Goal: Information Seeking & Learning: Learn about a topic

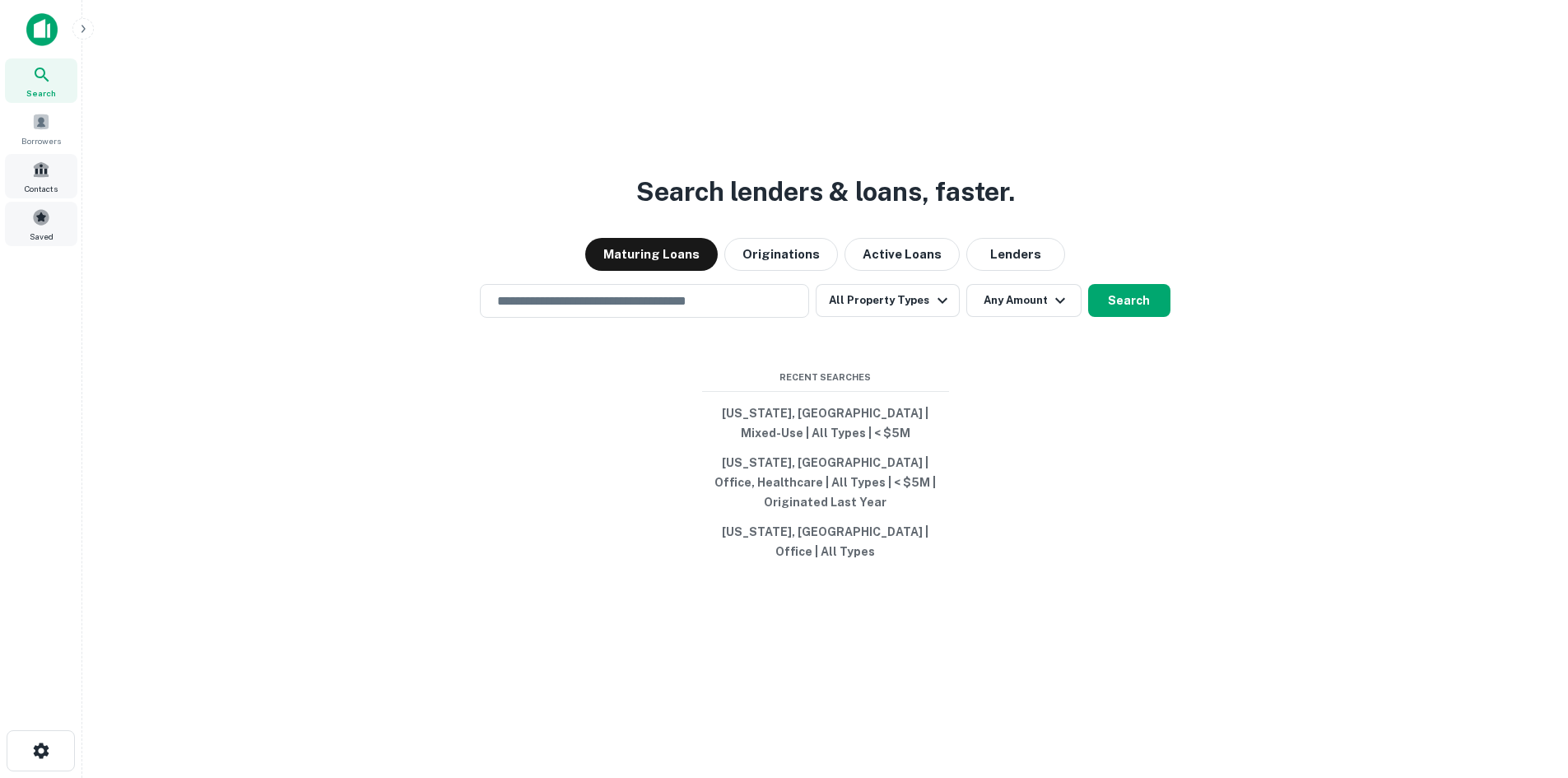
click at [40, 218] on span at bounding box center [41, 217] width 18 height 18
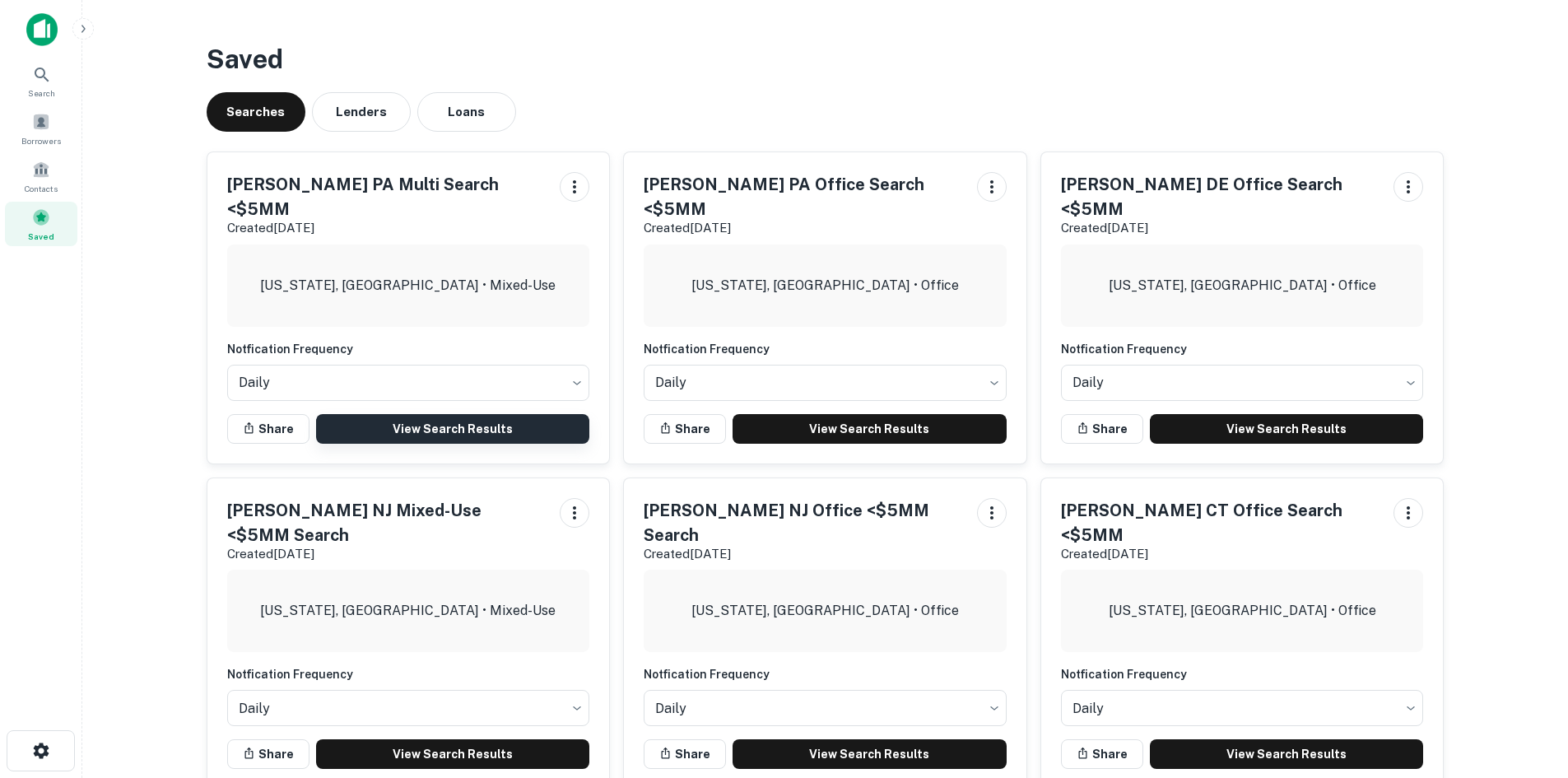
click at [423, 415] on link "View Search Results" at bounding box center [453, 429] width 274 height 30
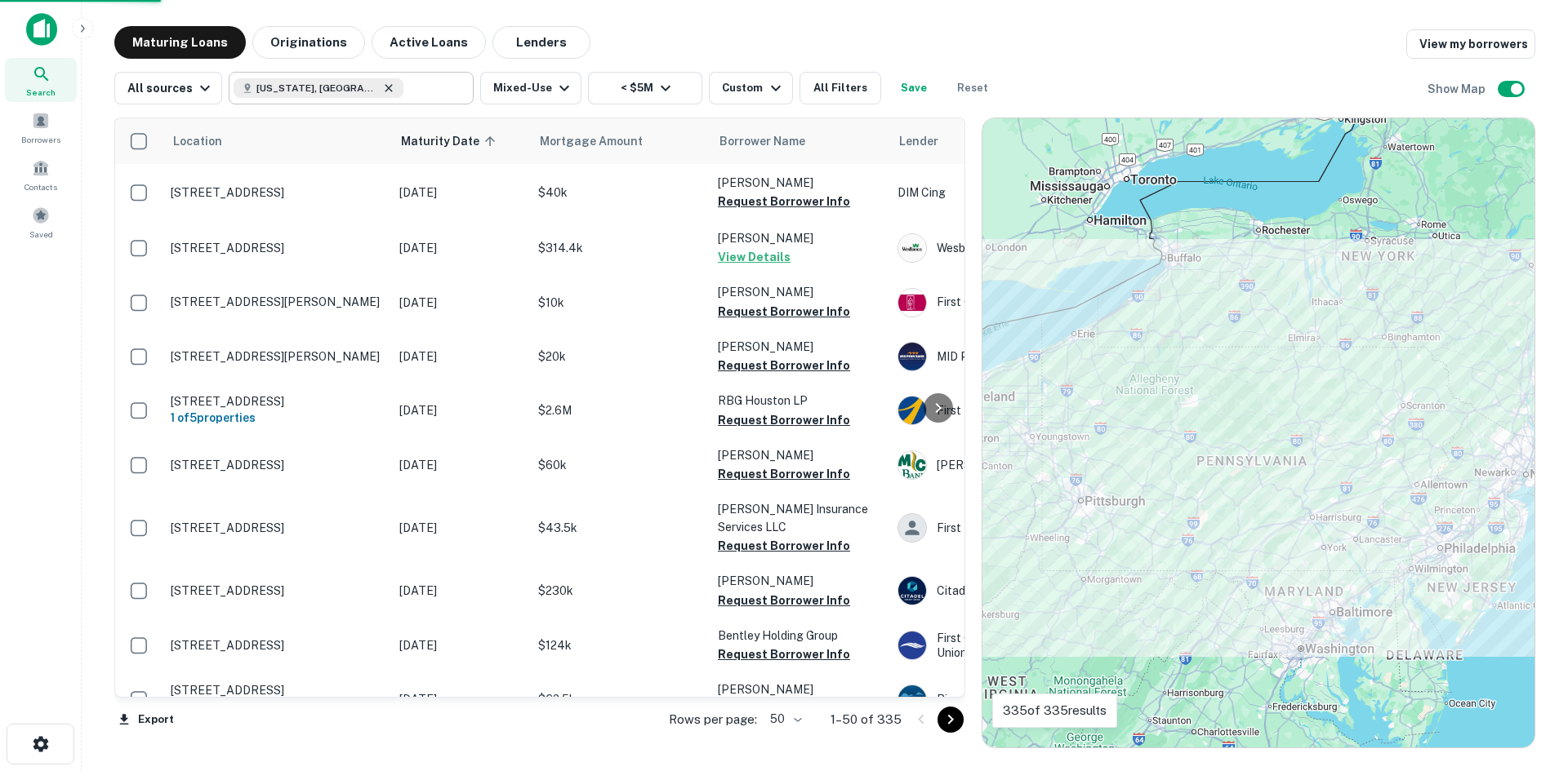
click at [382, 91] on icon at bounding box center [388, 87] width 13 height 13
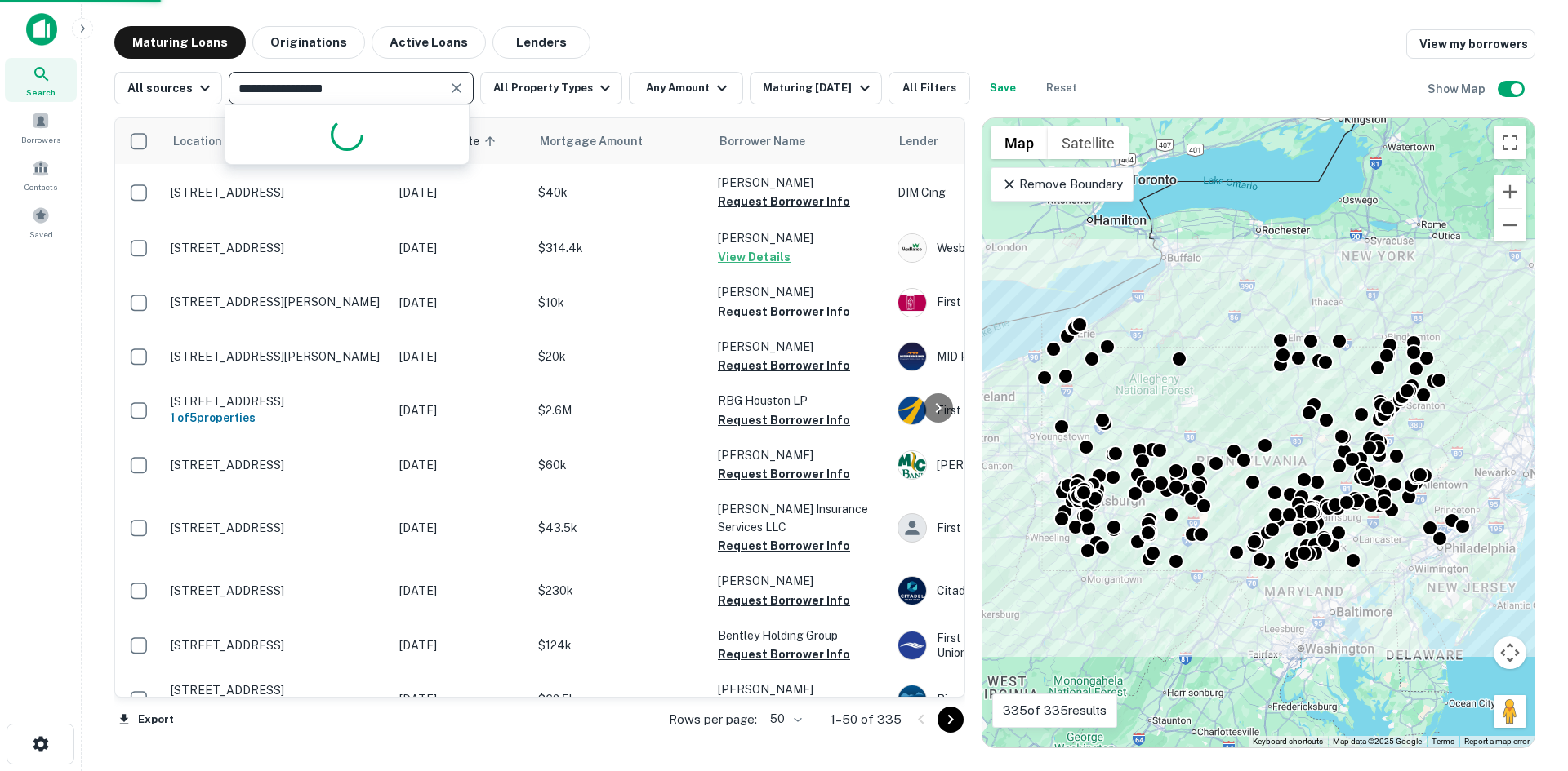
type input "**********"
click at [454, 87] on icon "Clear" at bounding box center [456, 88] width 10 height 10
type input "********"
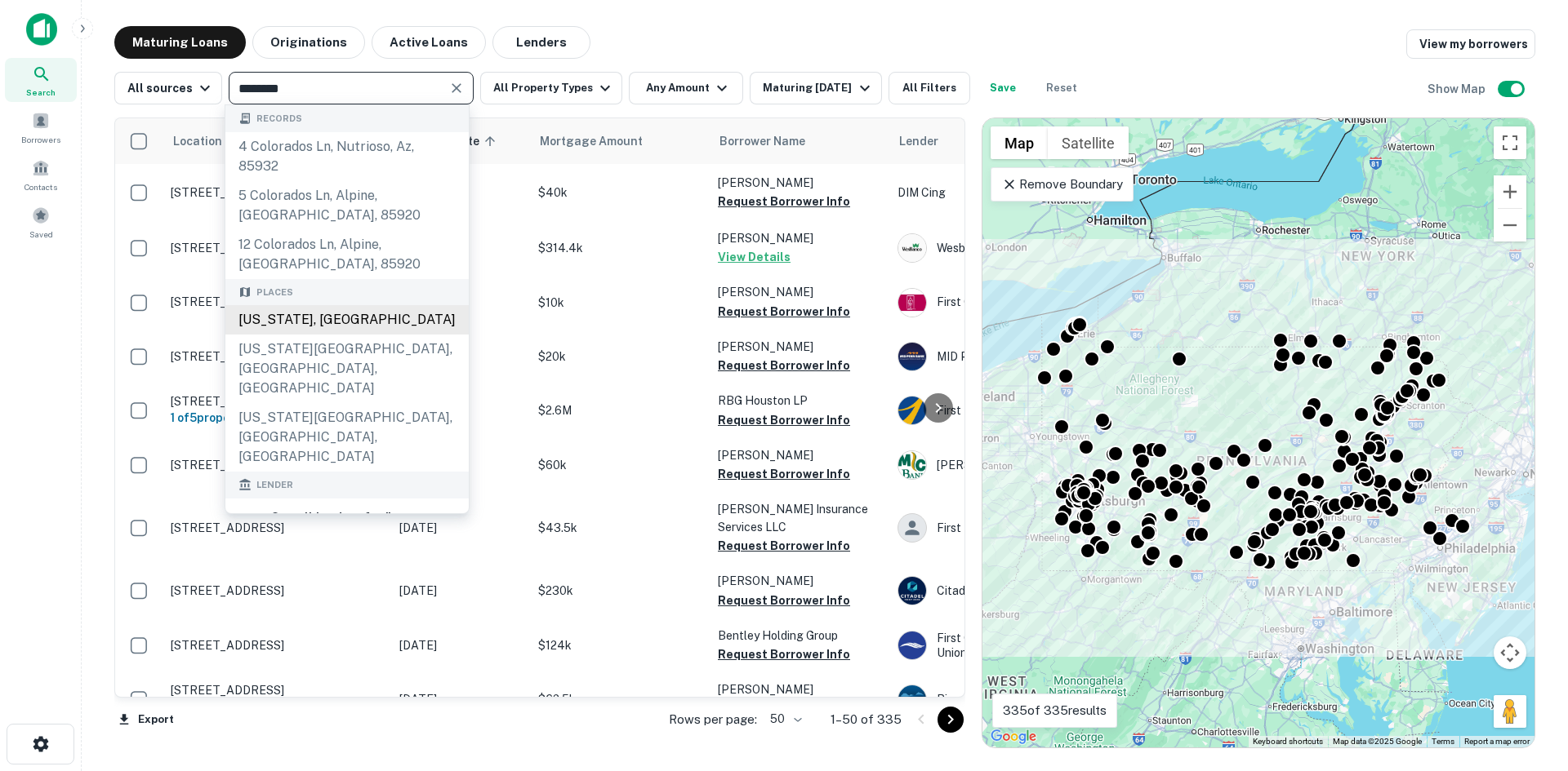
click at [321, 327] on div "[US_STATE], [GEOGRAPHIC_DATA]" at bounding box center [346, 320] width 244 height 29
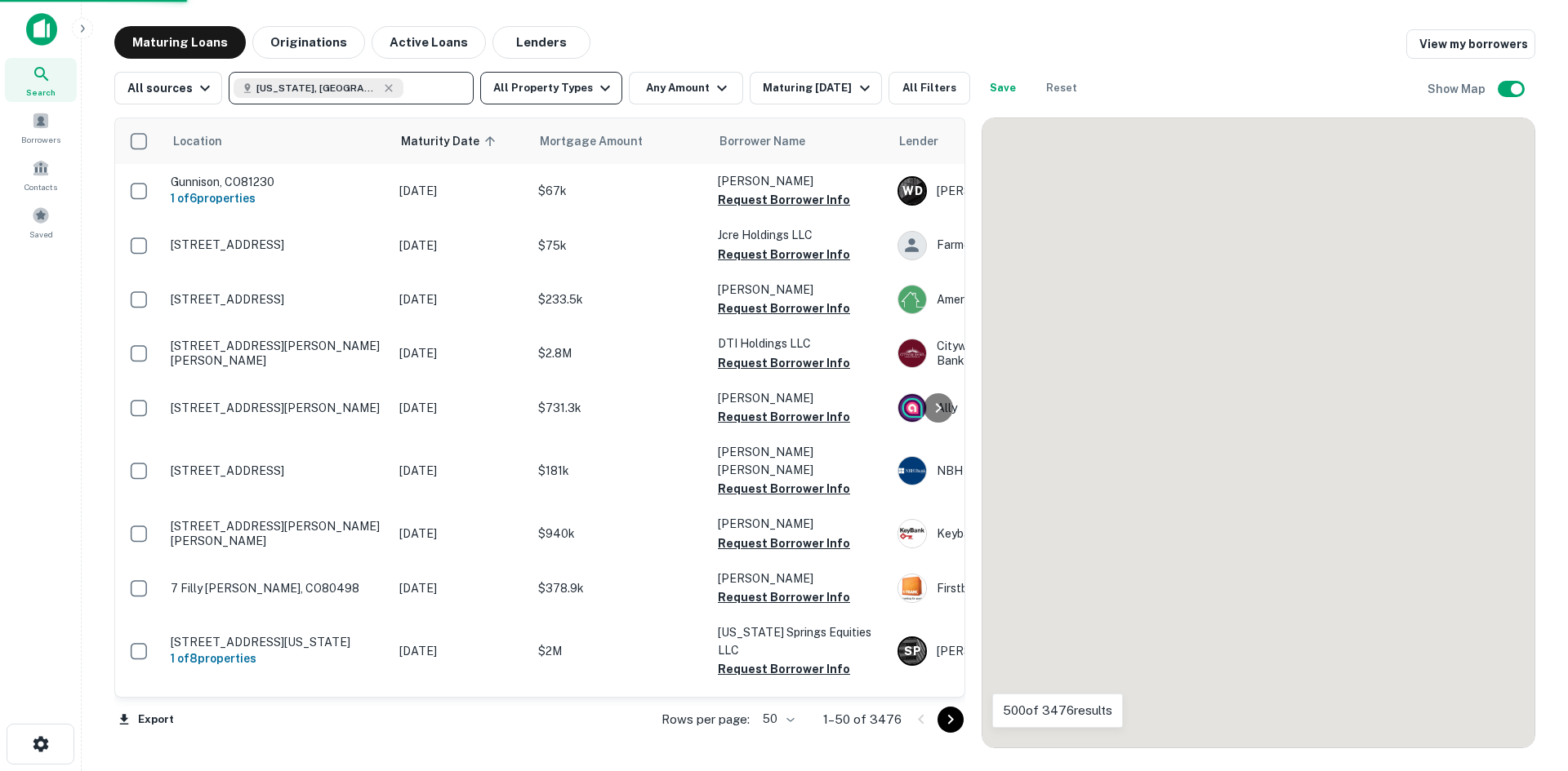
click at [595, 88] on icon "button" at bounding box center [605, 88] width 20 height 20
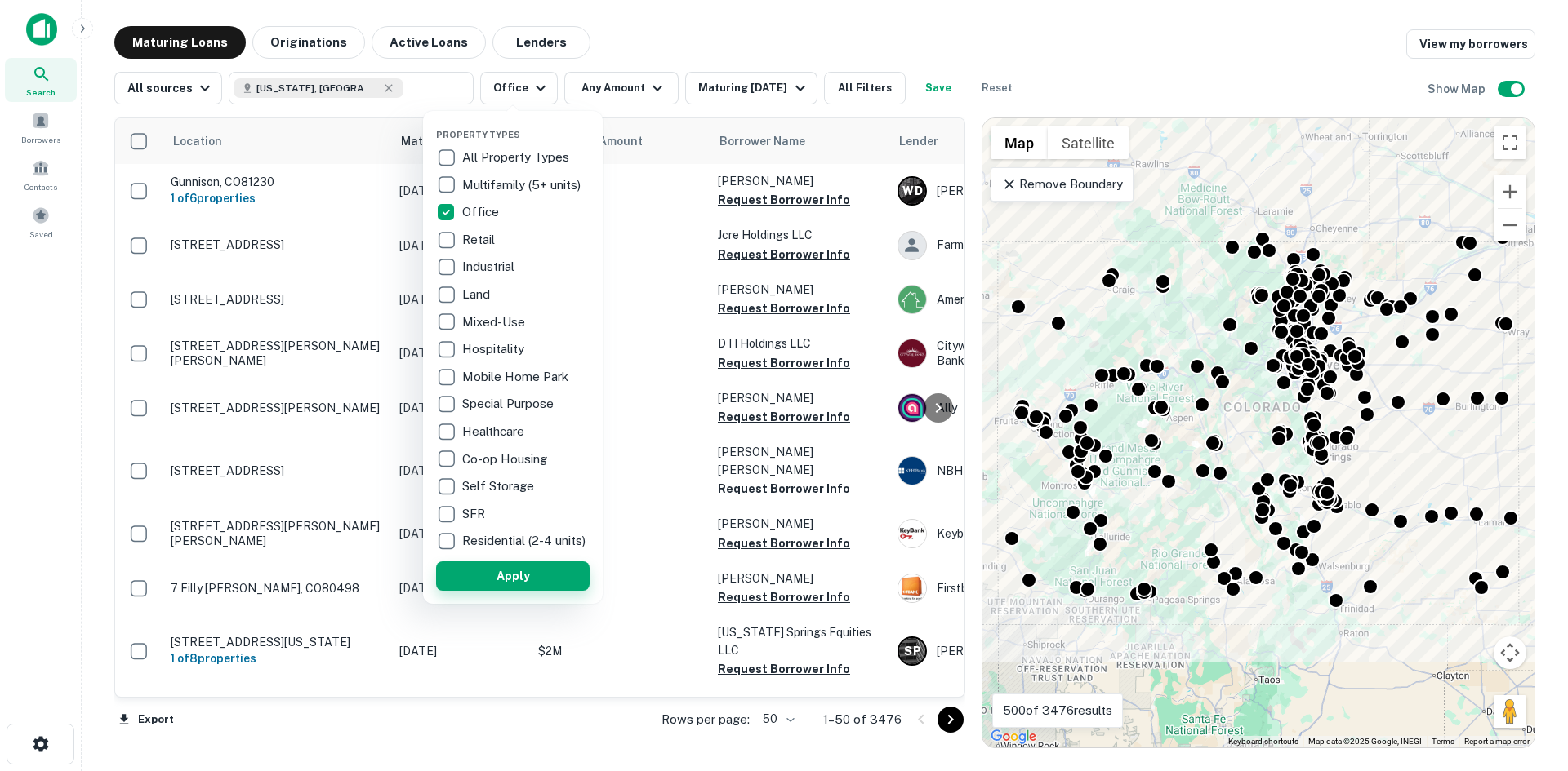
click at [524, 583] on button "Apply" at bounding box center [512, 576] width 154 height 29
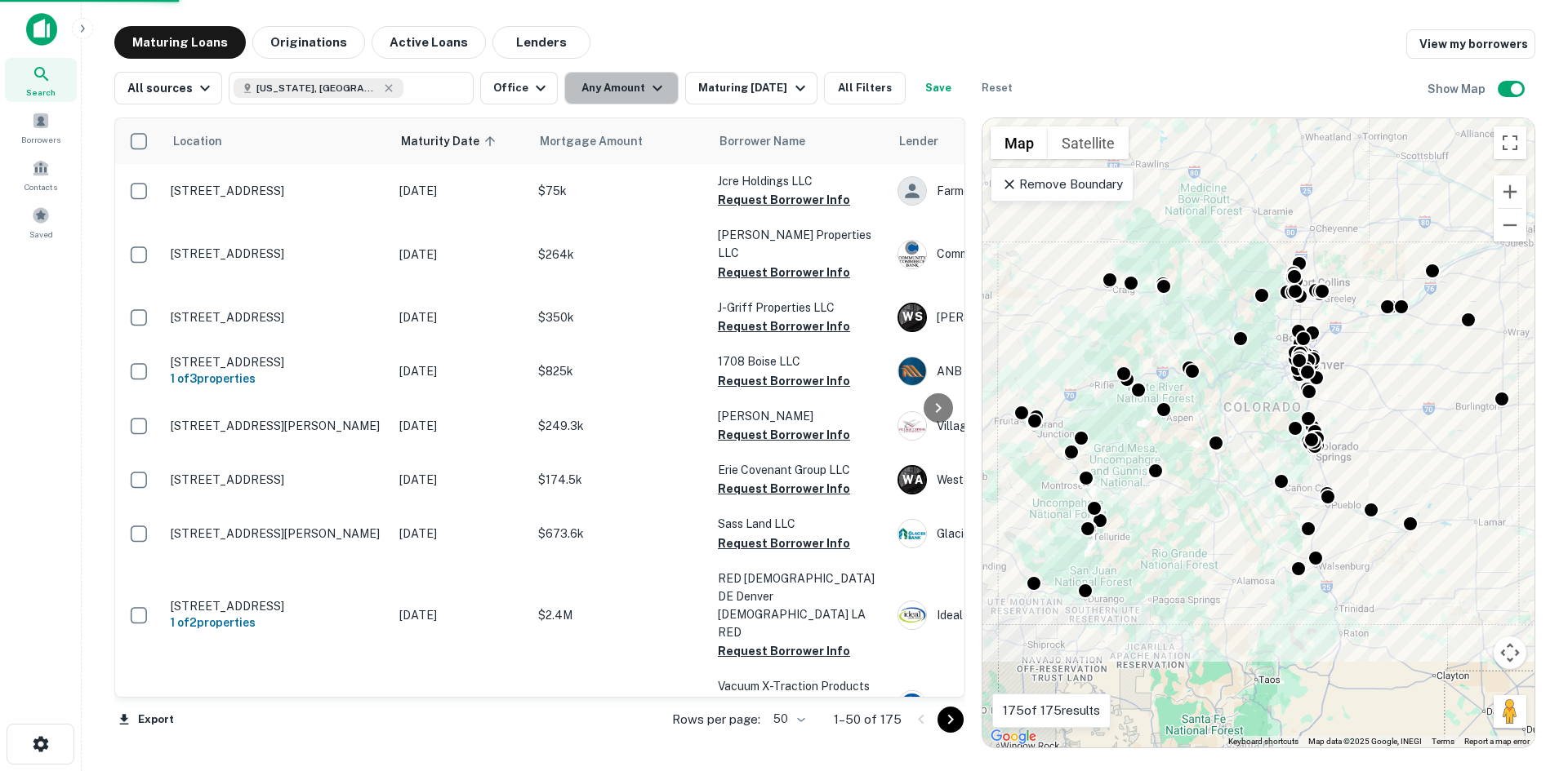
click at [636, 86] on button "Any Amount" at bounding box center [621, 87] width 115 height 32
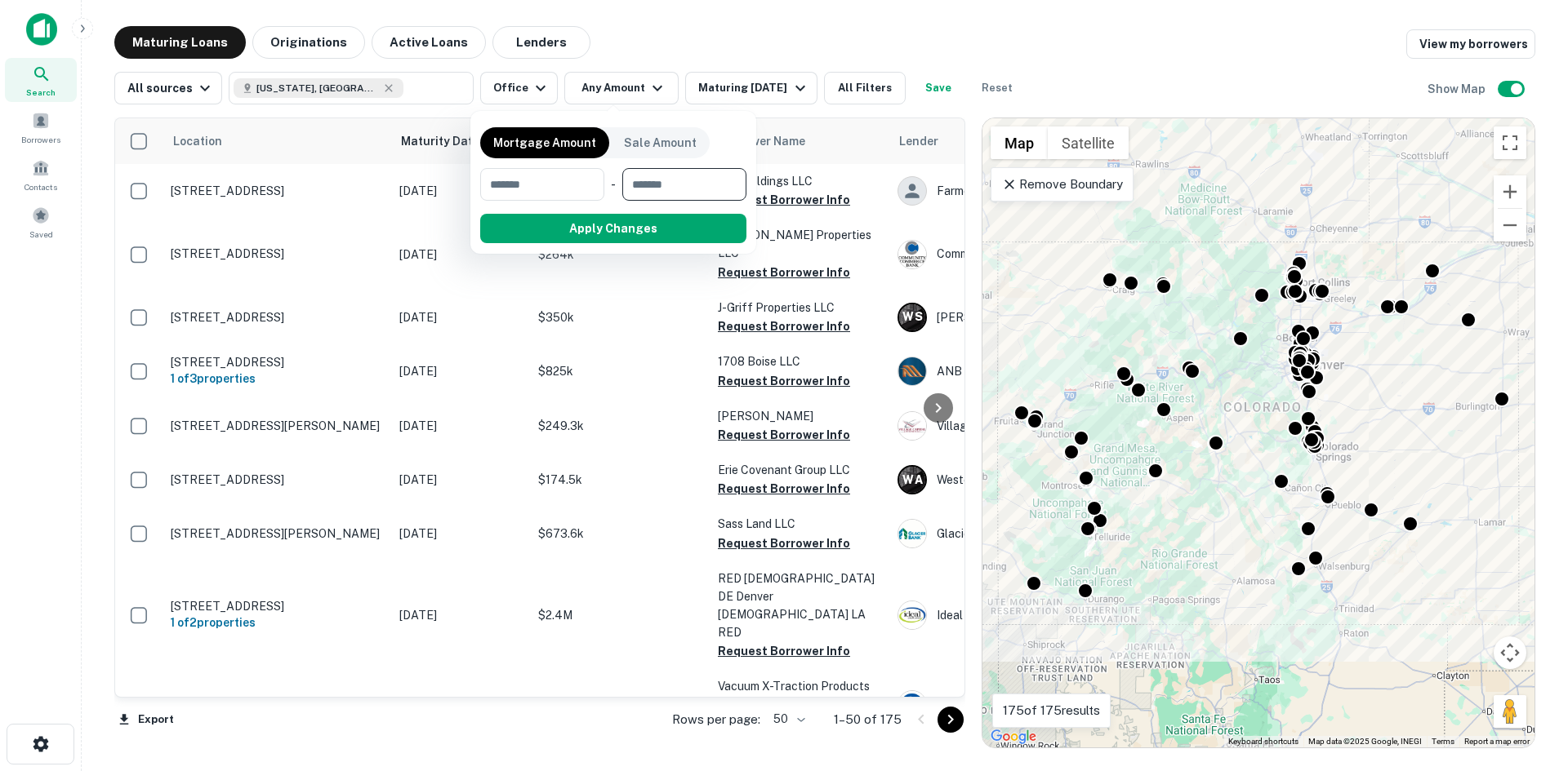
click at [672, 171] on input "number" at bounding box center [678, 184] width 113 height 32
type input "*******"
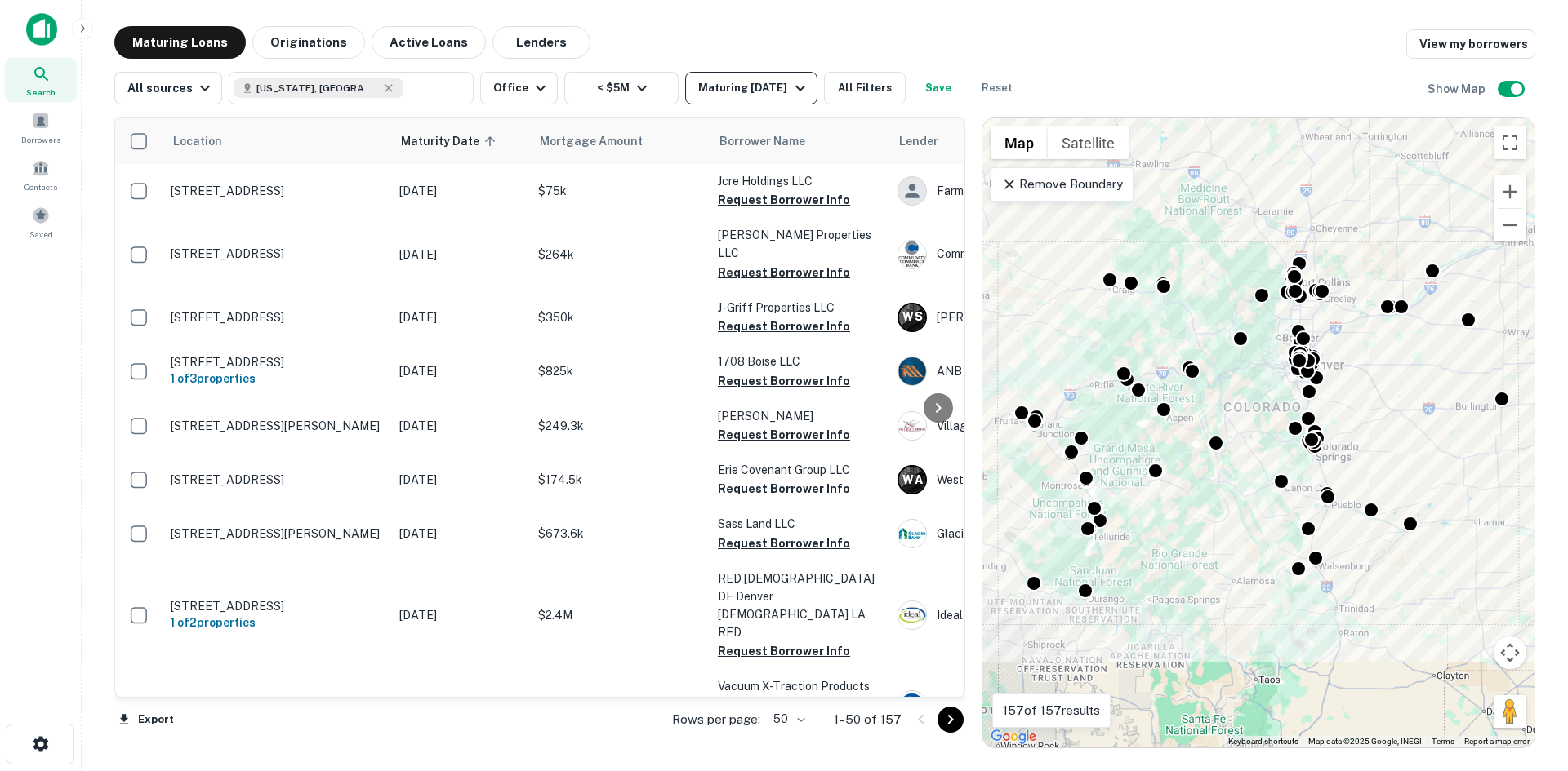
click at [801, 83] on icon "button" at bounding box center [801, 88] width 20 height 20
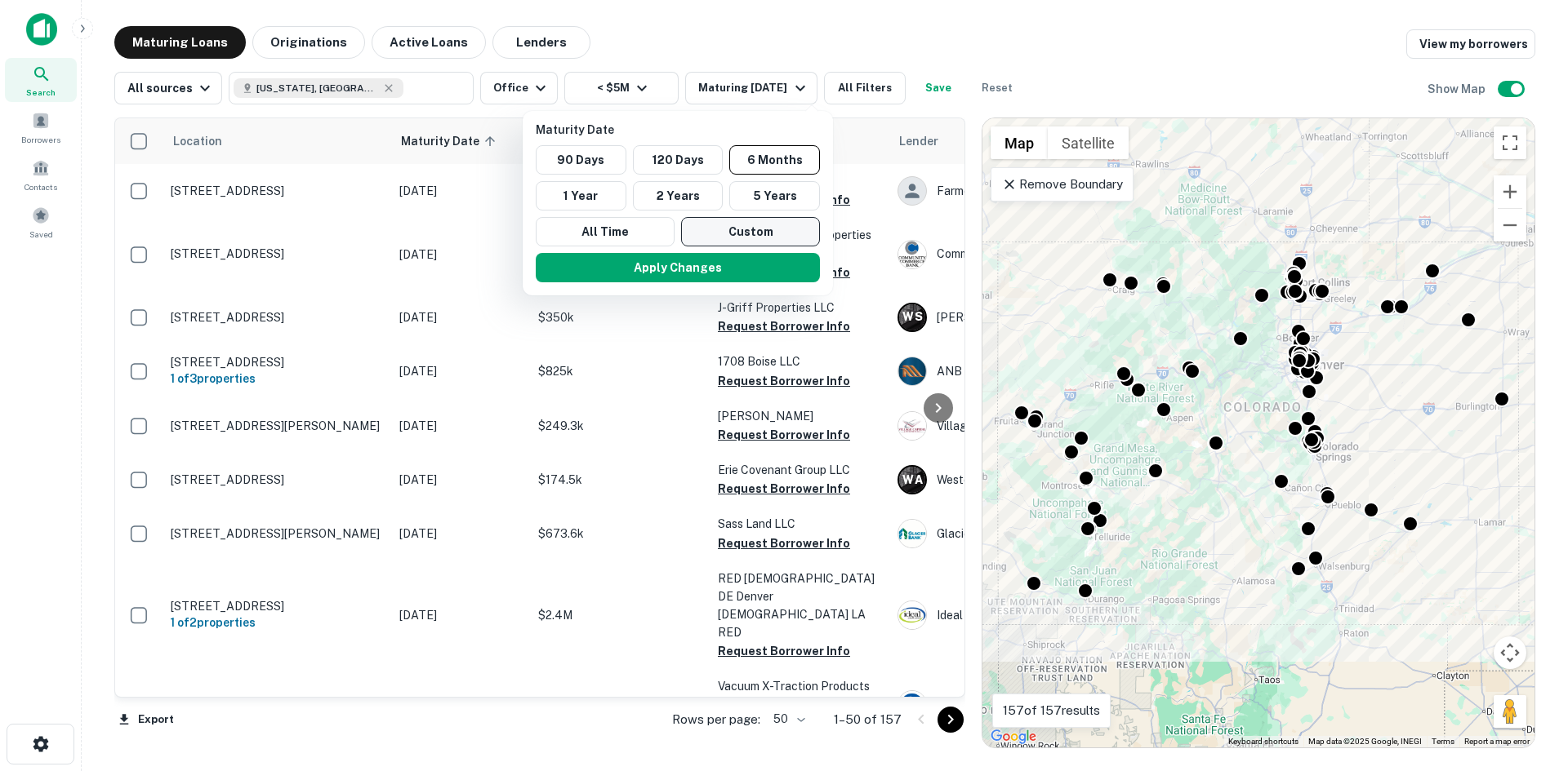
click at [715, 231] on button "Custom" at bounding box center [751, 232] width 139 height 29
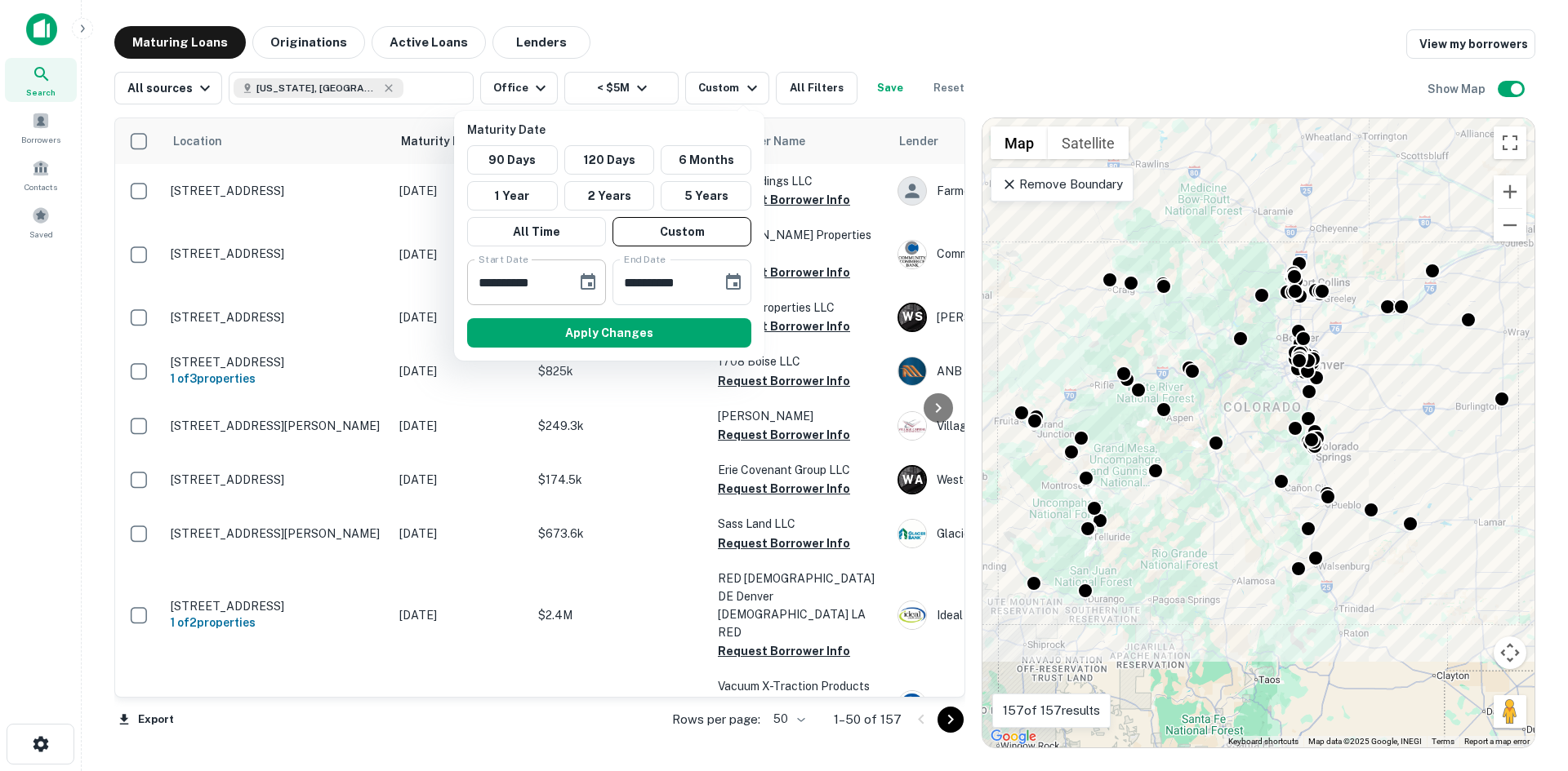
click at [586, 283] on icon "Choose date, selected date is Feb 28, 2025" at bounding box center [588, 283] width 20 height 20
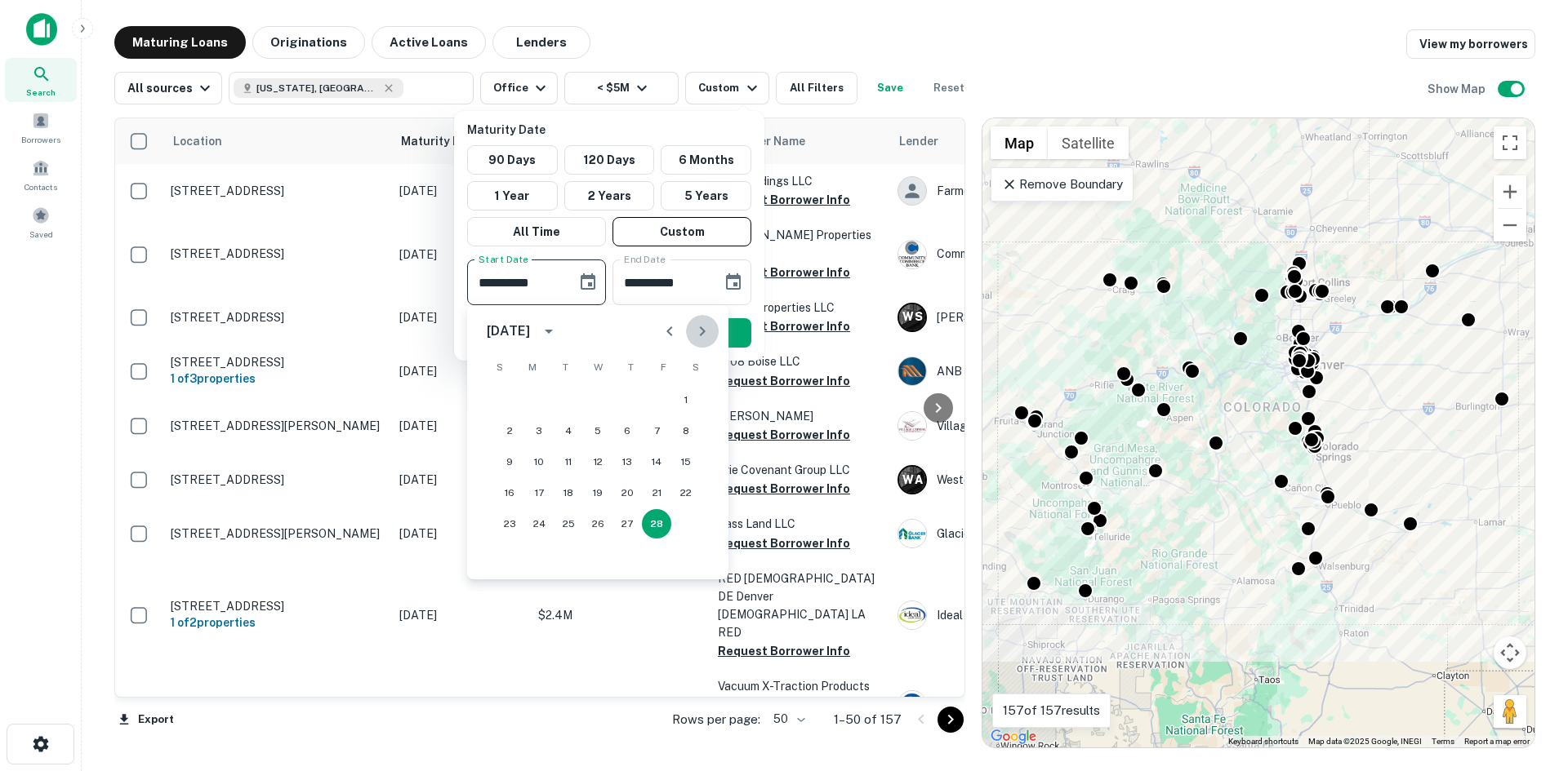
click at [699, 330] on icon "Next month" at bounding box center [702, 332] width 20 height 20
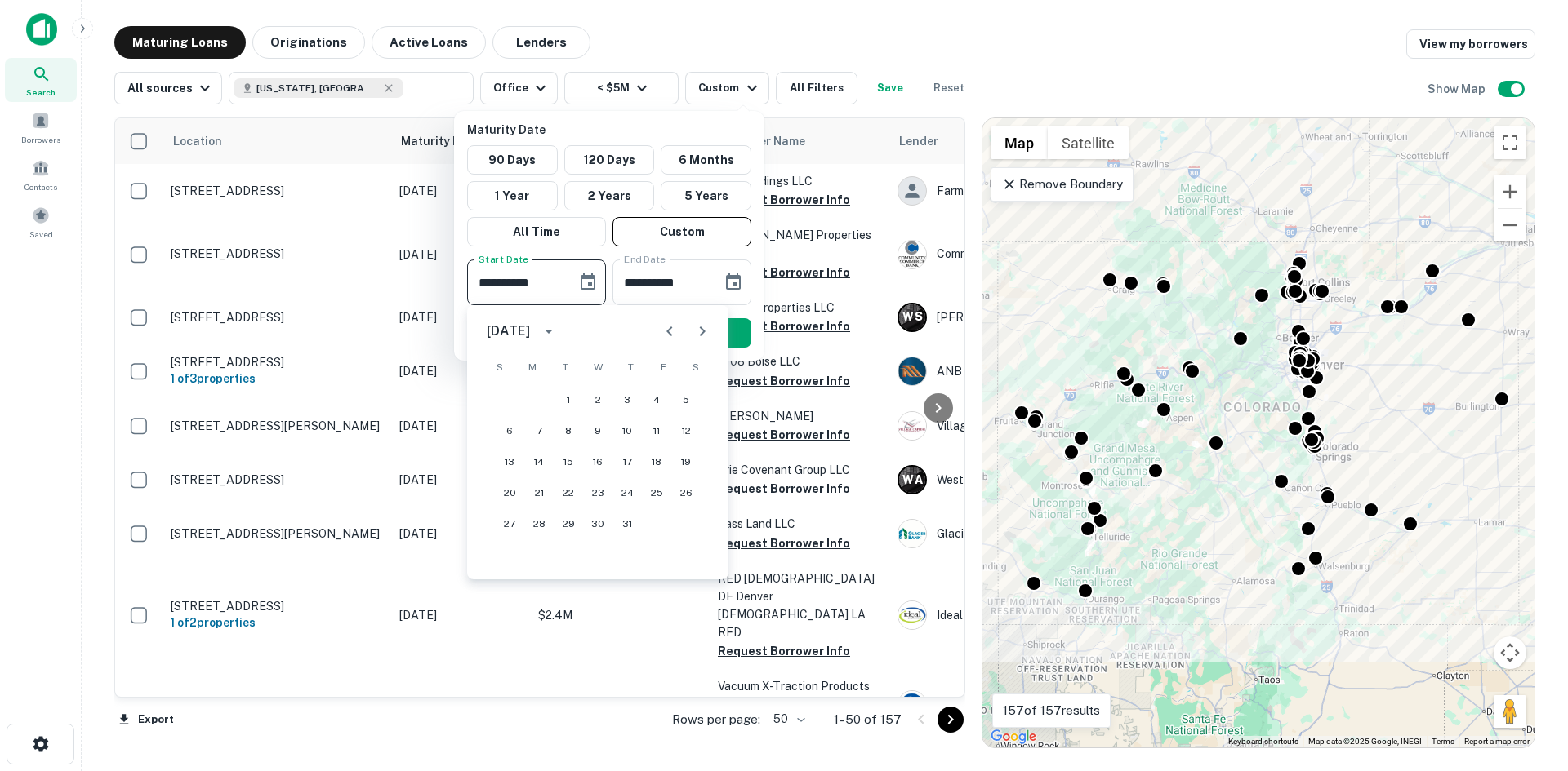
click at [699, 330] on icon "Next month" at bounding box center [702, 332] width 20 height 20
click at [564, 517] on button "30" at bounding box center [569, 524] width 29 height 29
type input "**********"
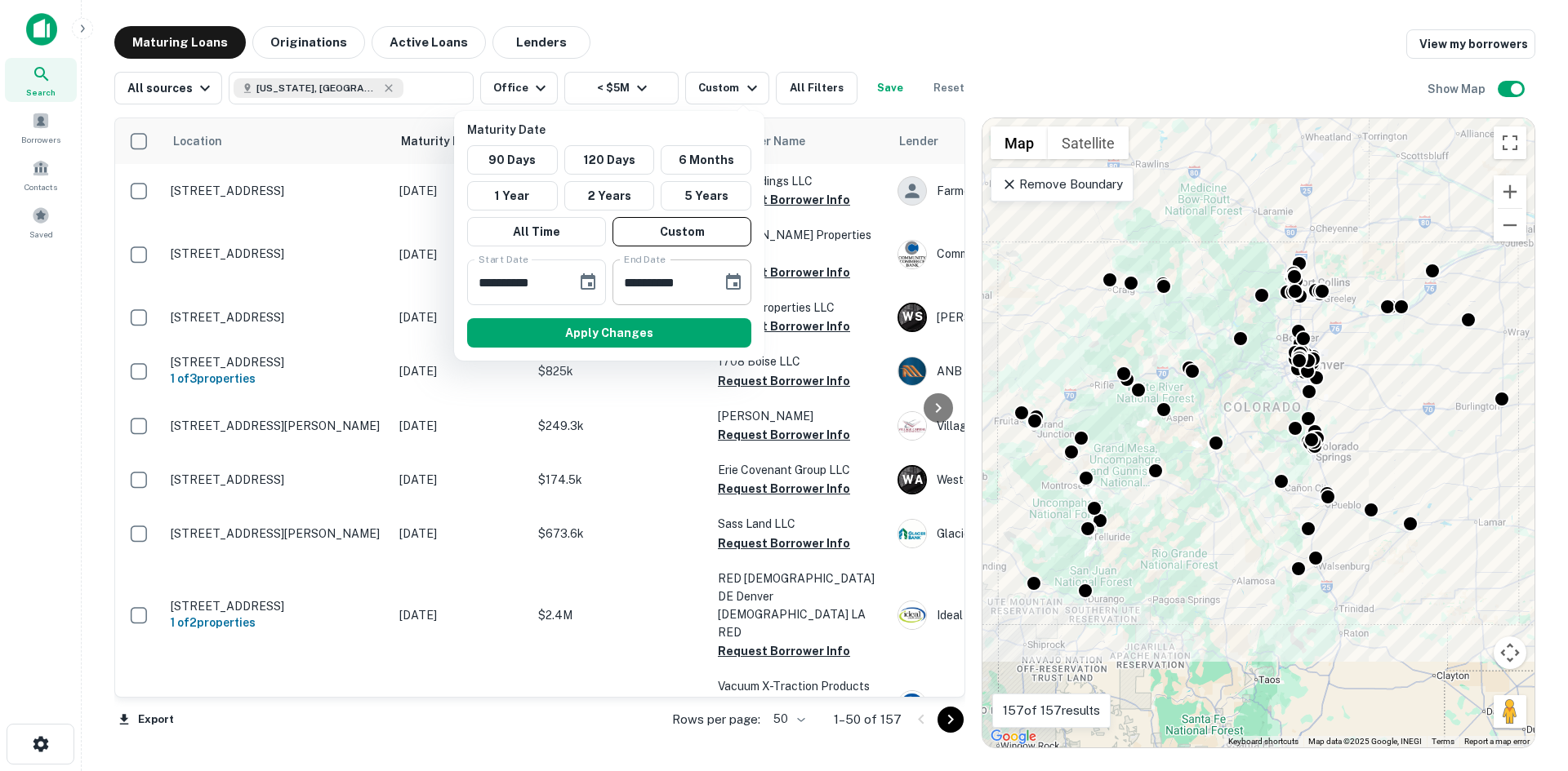
click at [731, 286] on icon "Choose date, selected date is Aug 27, 2025" at bounding box center [733, 283] width 20 height 20
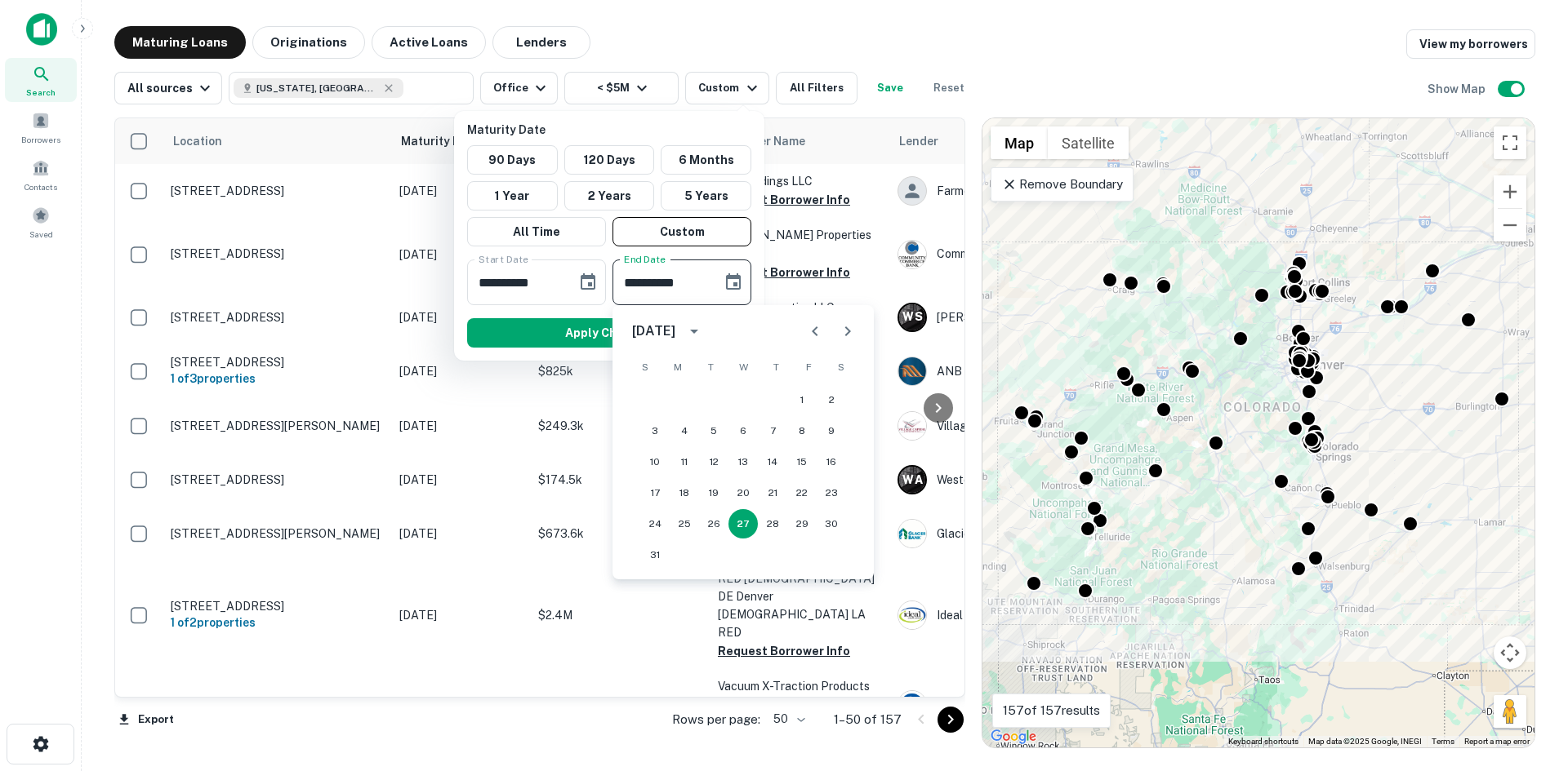
click at [854, 333] on icon "Next month" at bounding box center [848, 332] width 20 height 20
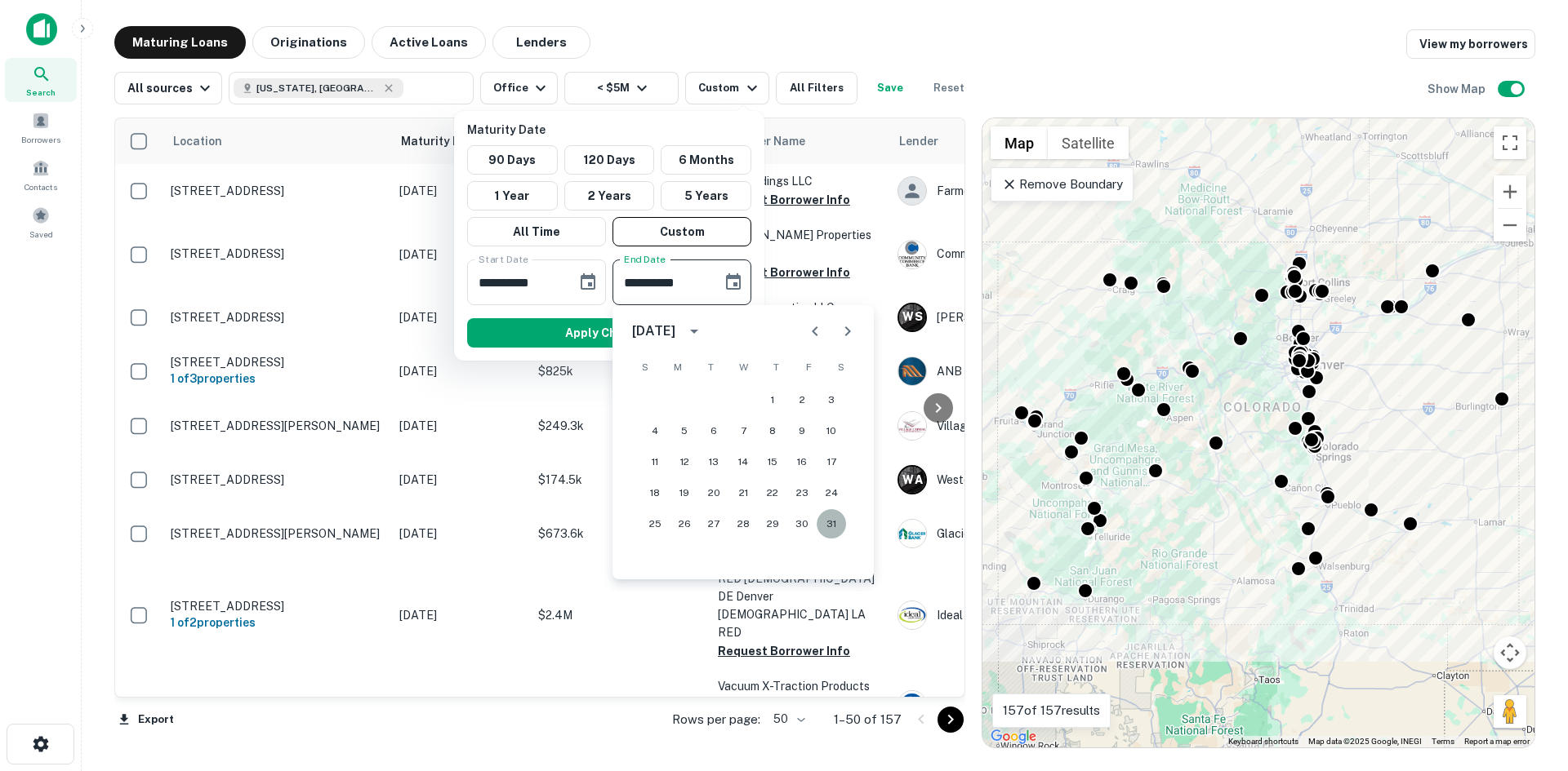
click at [828, 525] on button "31" at bounding box center [831, 524] width 29 height 29
type input "**********"
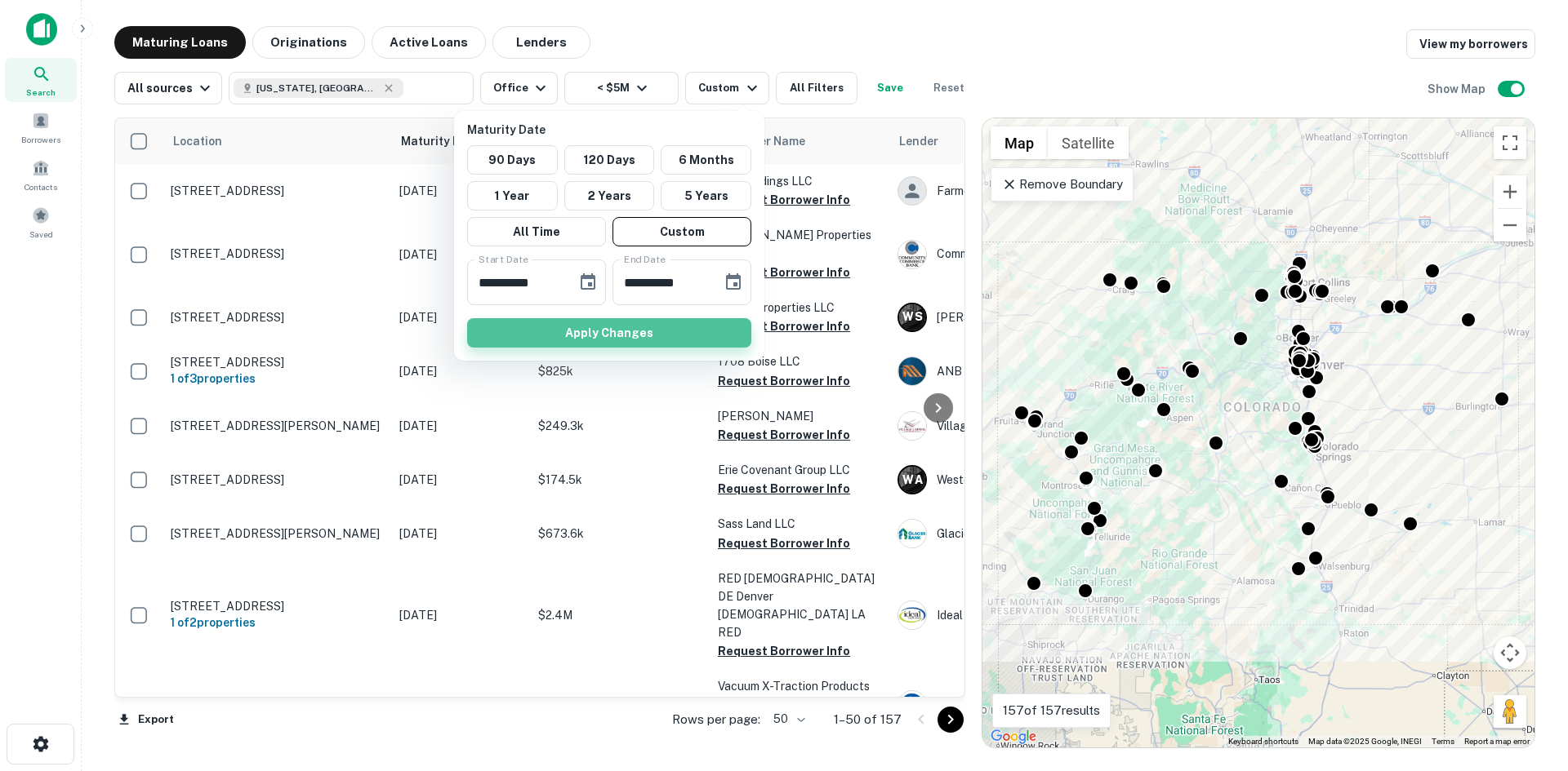
click at [611, 332] on button "Apply Changes" at bounding box center [609, 333] width 284 height 29
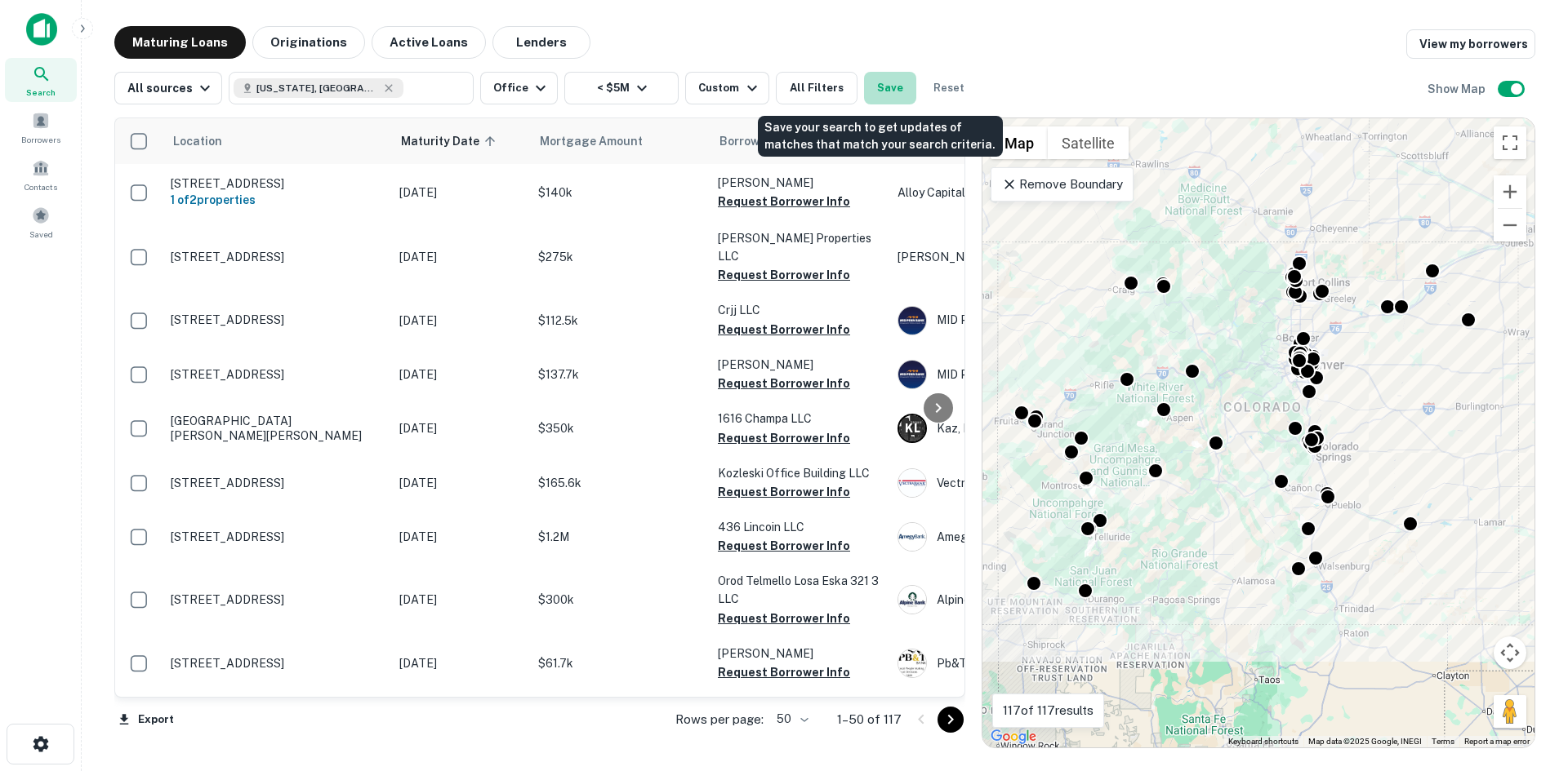
click at [871, 84] on button "Save" at bounding box center [890, 87] width 52 height 32
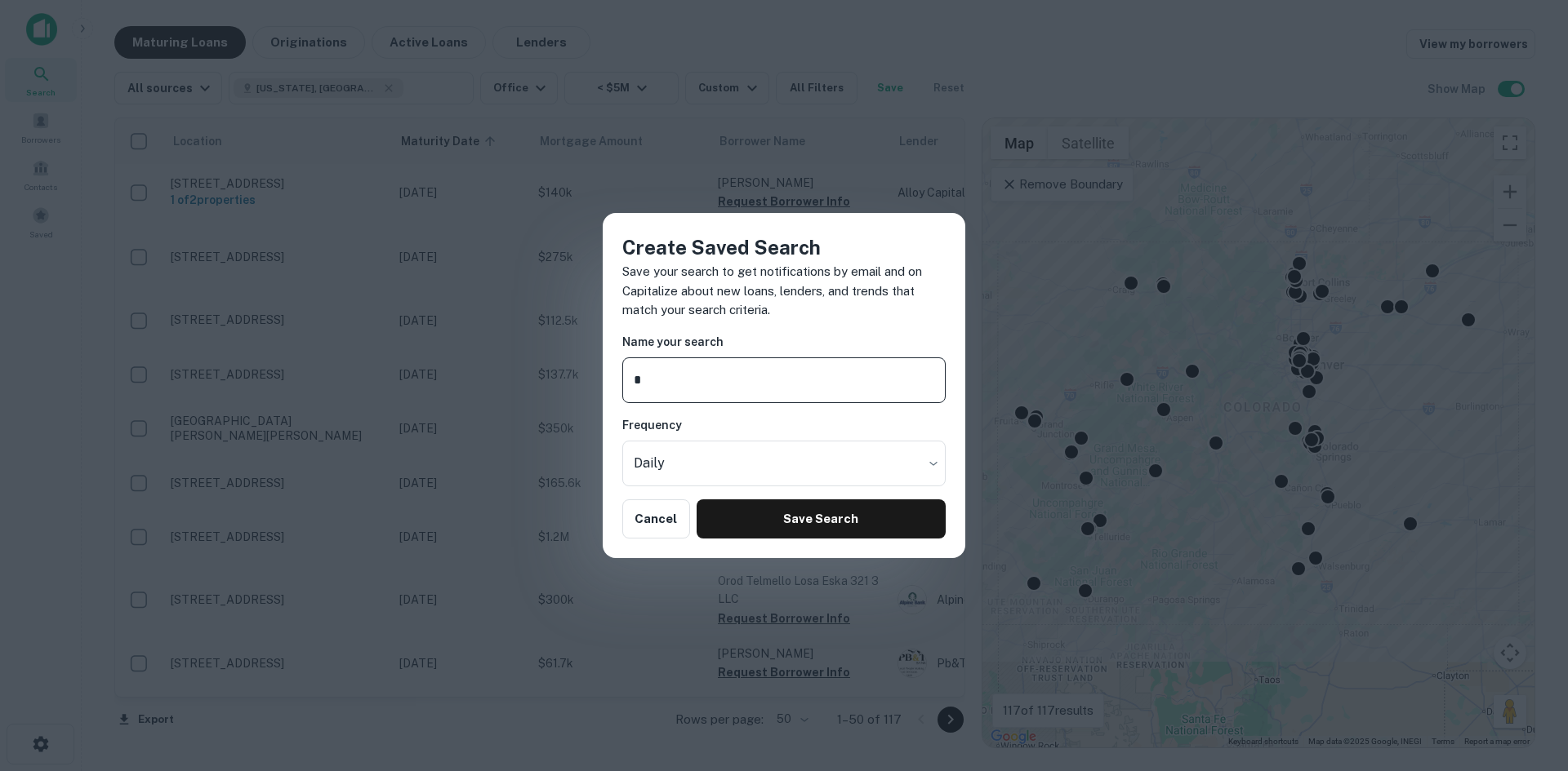
click at [680, 385] on input "*" at bounding box center [784, 380] width 323 height 46
click at [679, 379] on input "*" at bounding box center [784, 380] width 323 height 46
click at [825, 380] on input "*" at bounding box center [784, 380] width 323 height 46
click at [686, 377] on input "**********" at bounding box center [784, 380] width 323 height 46
type input "**********"
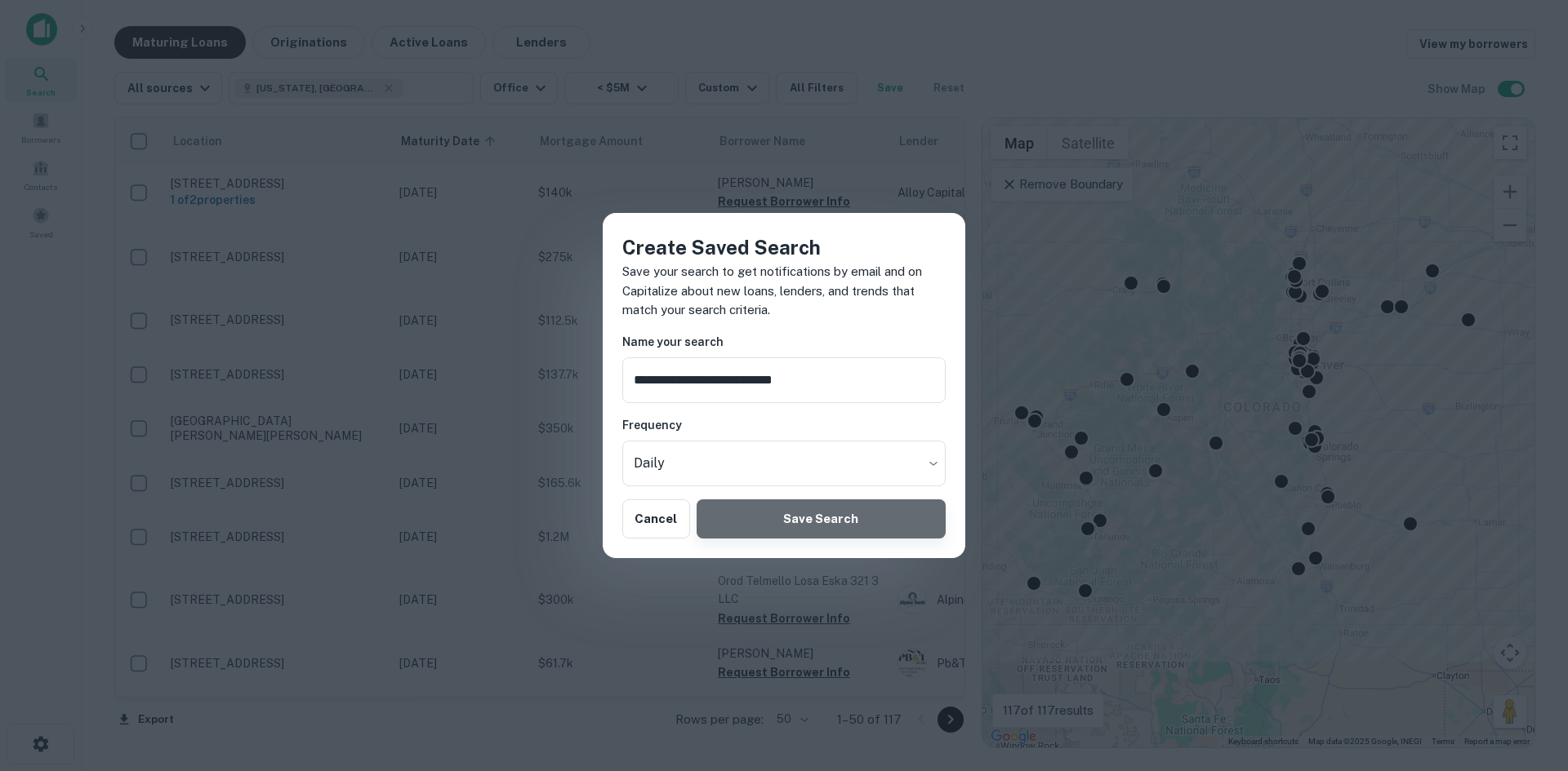
click at [797, 525] on button "Save Search" at bounding box center [821, 520] width 249 height 39
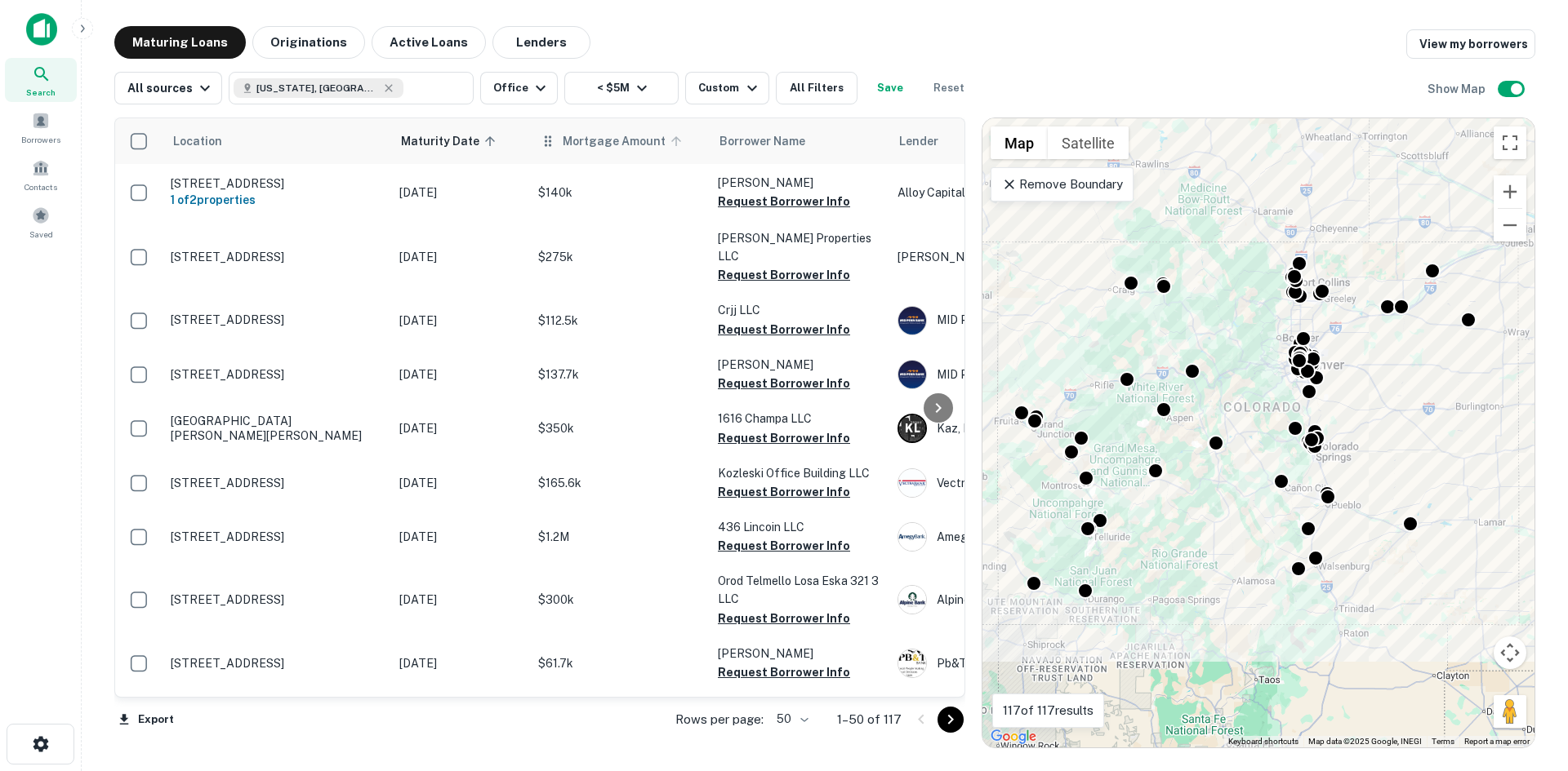
click at [593, 149] on span "Mortgage Amount" at bounding box center [624, 141] width 124 height 20
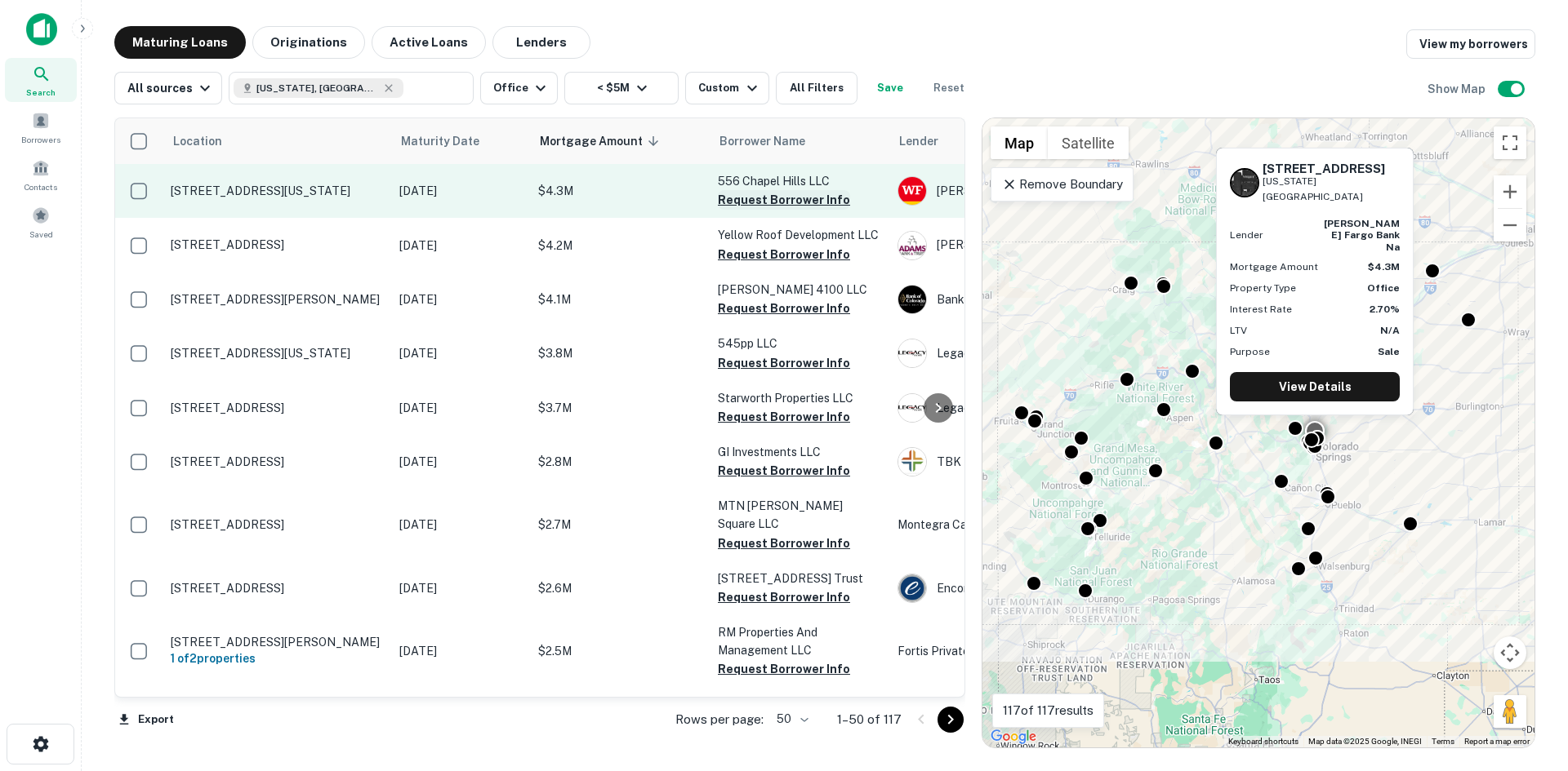
click at [757, 200] on button "Request Borrower Info" at bounding box center [783, 200] width 132 height 20
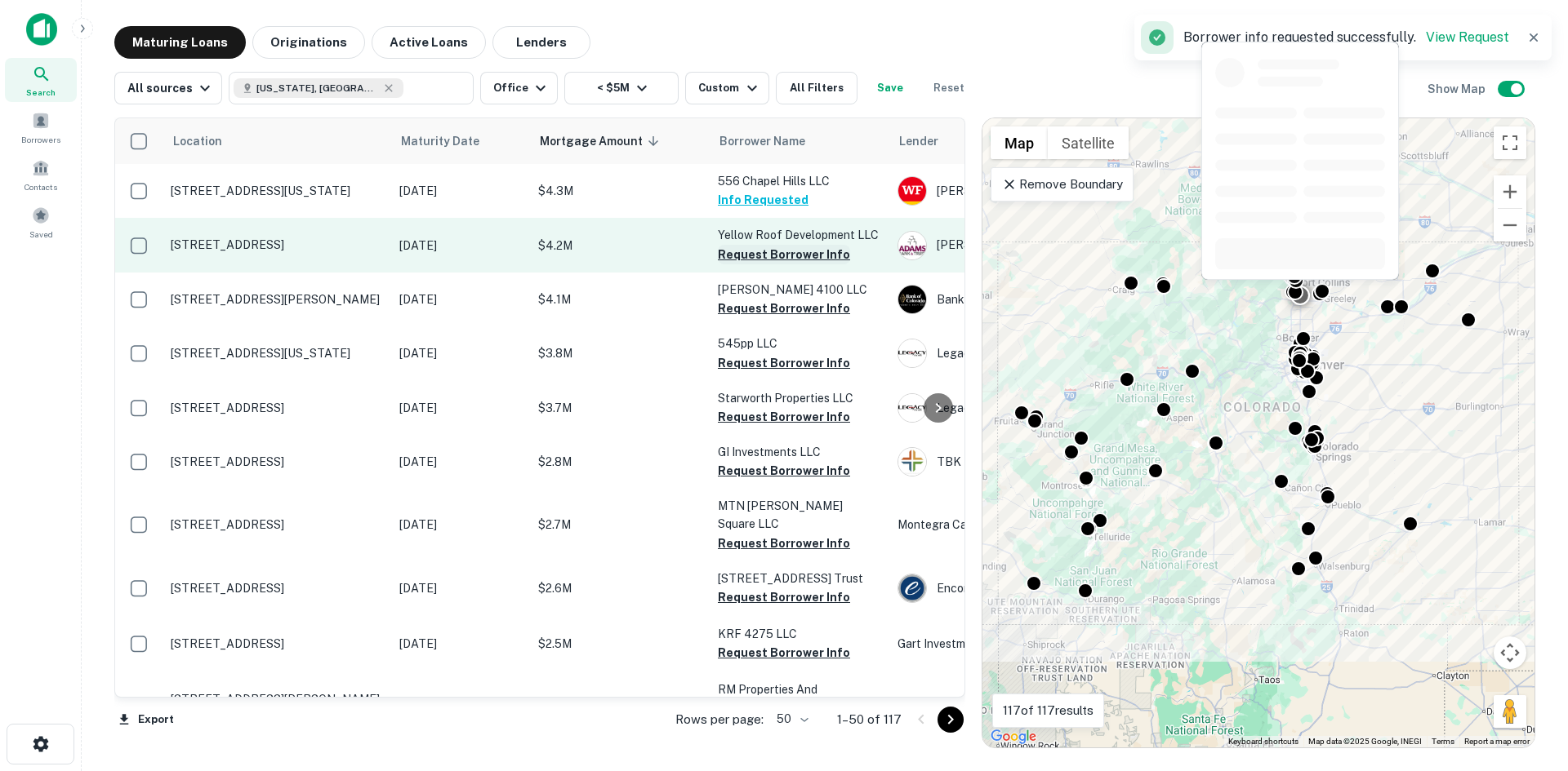
click at [755, 252] on button "Request Borrower Info" at bounding box center [783, 254] width 132 height 20
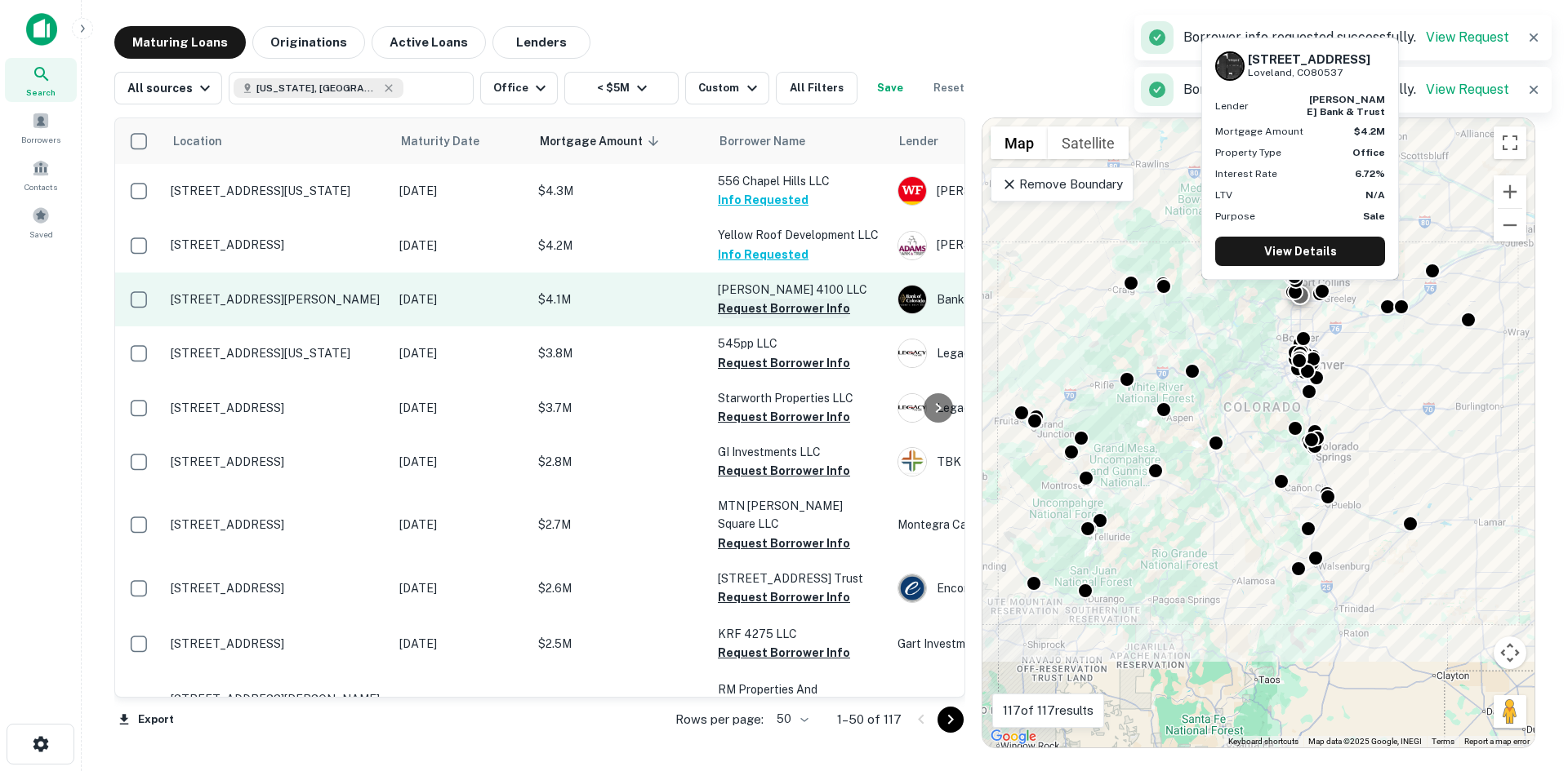
click at [755, 308] on button "Request Borrower Info" at bounding box center [783, 308] width 132 height 20
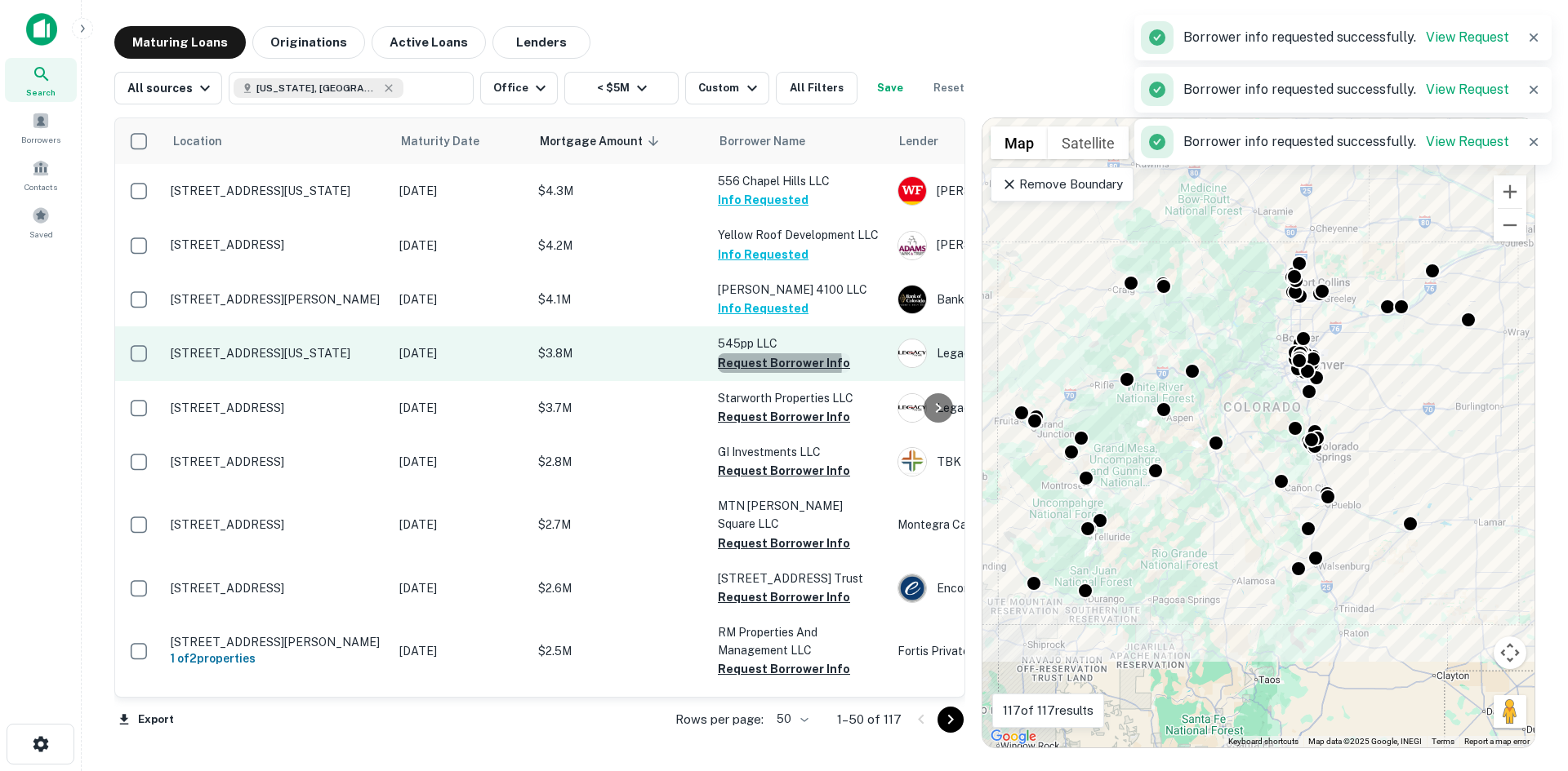
click at [755, 364] on button "Request Borrower Info" at bounding box center [783, 363] width 132 height 20
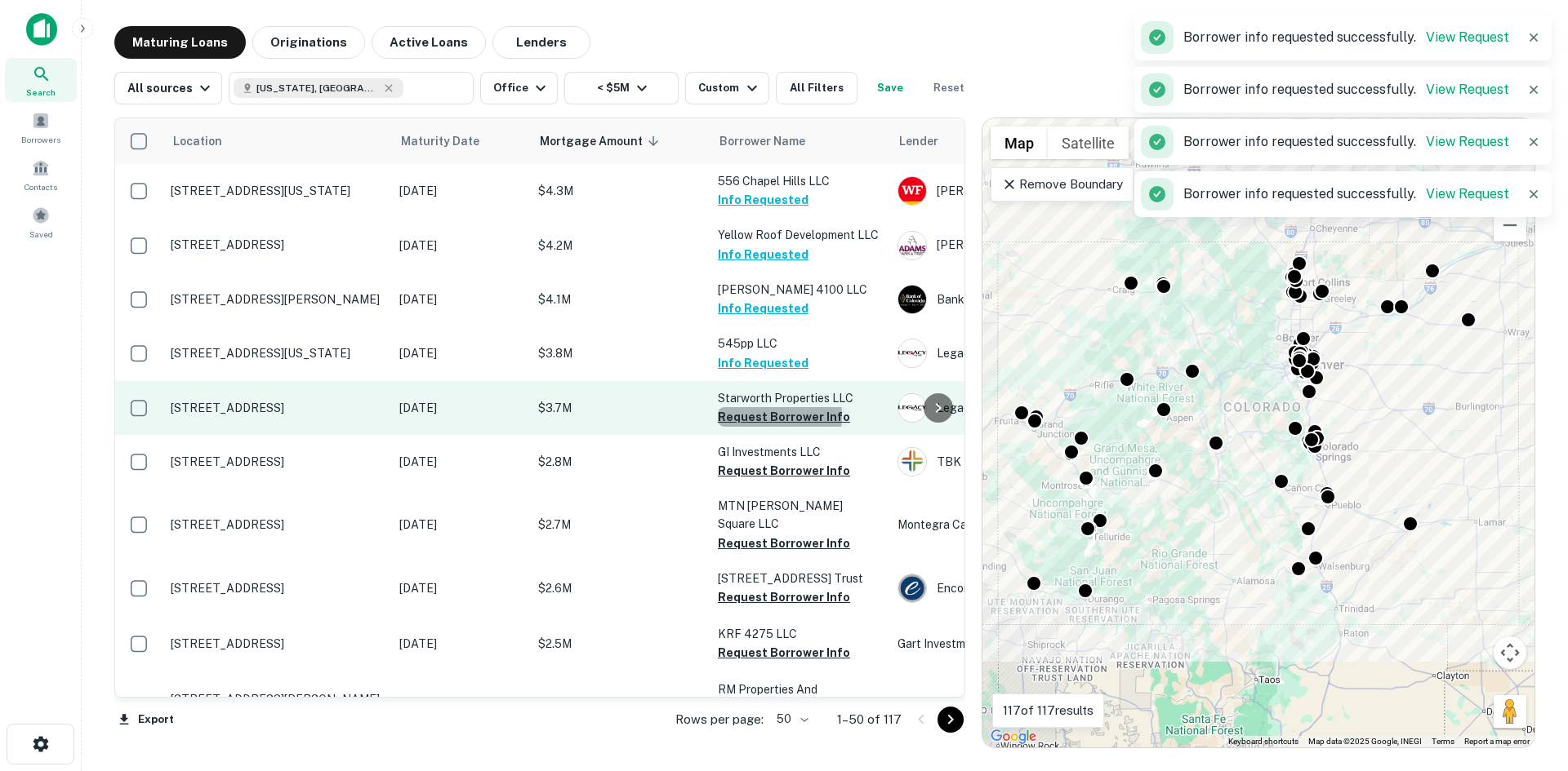
click at [748, 416] on button "Request Borrower Info" at bounding box center [783, 417] width 132 height 20
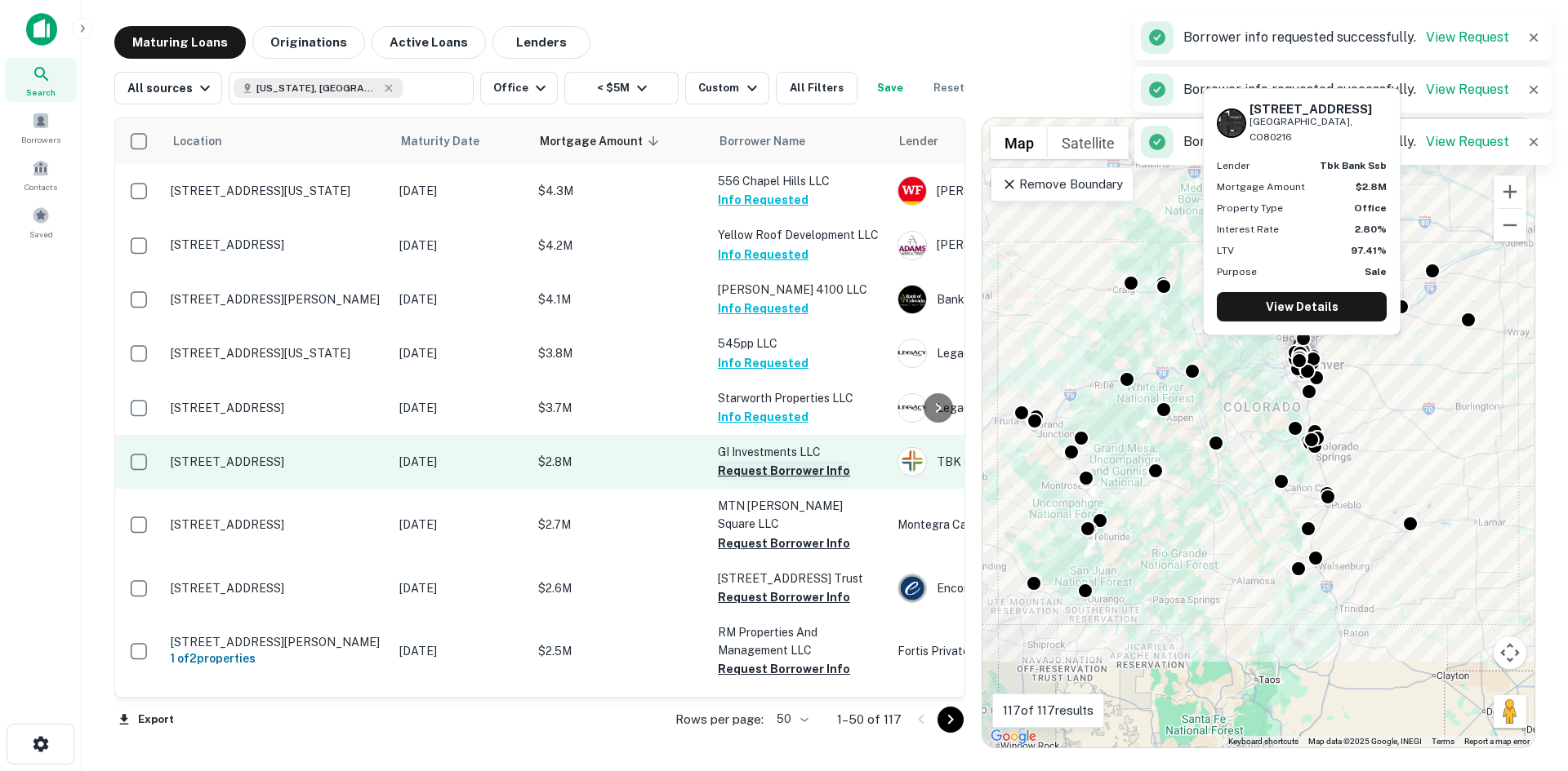
click at [761, 474] on button "Request Borrower Info" at bounding box center [783, 471] width 132 height 20
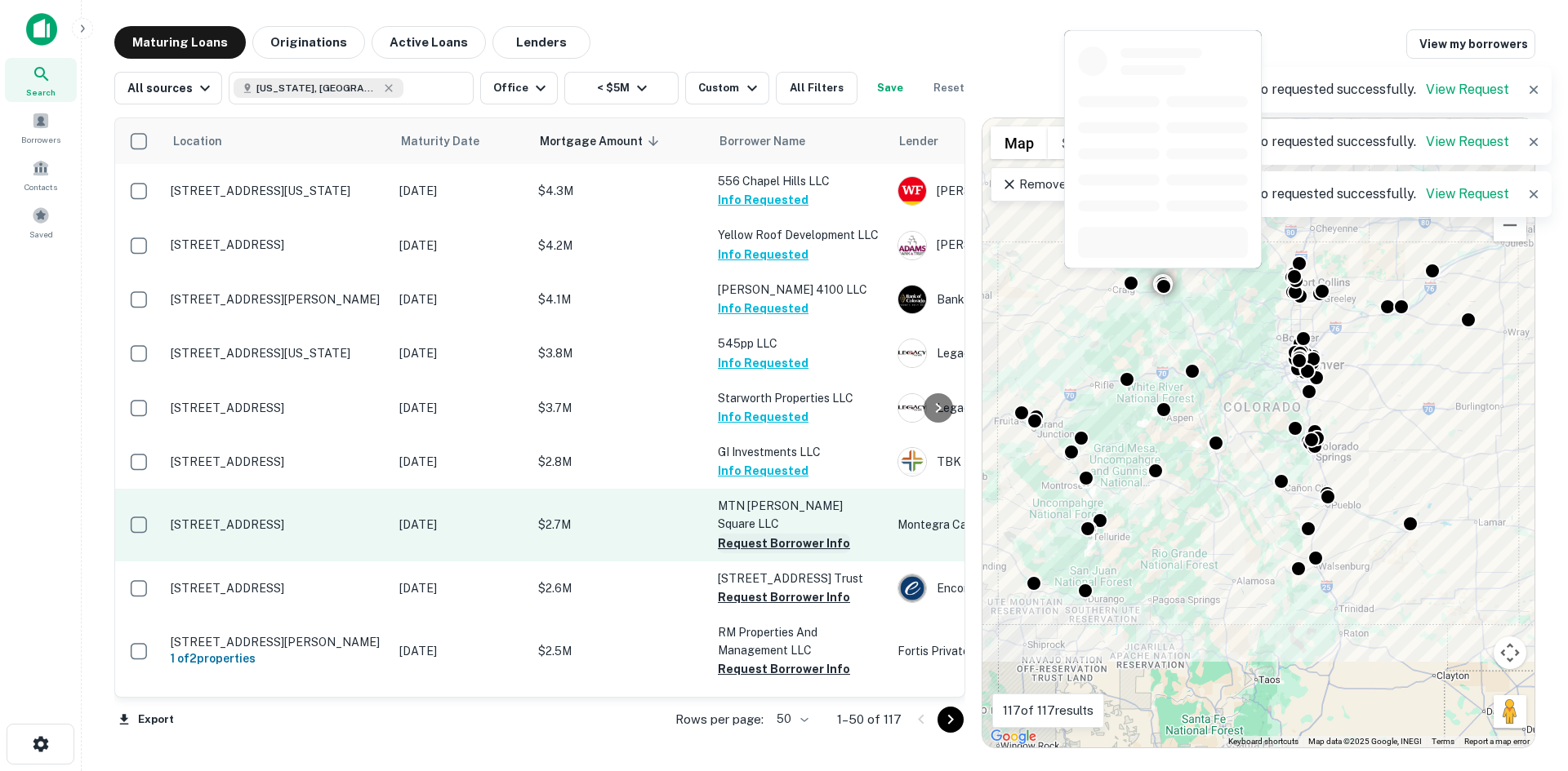
click at [759, 534] on button "Request Borrower Info" at bounding box center [783, 544] width 132 height 20
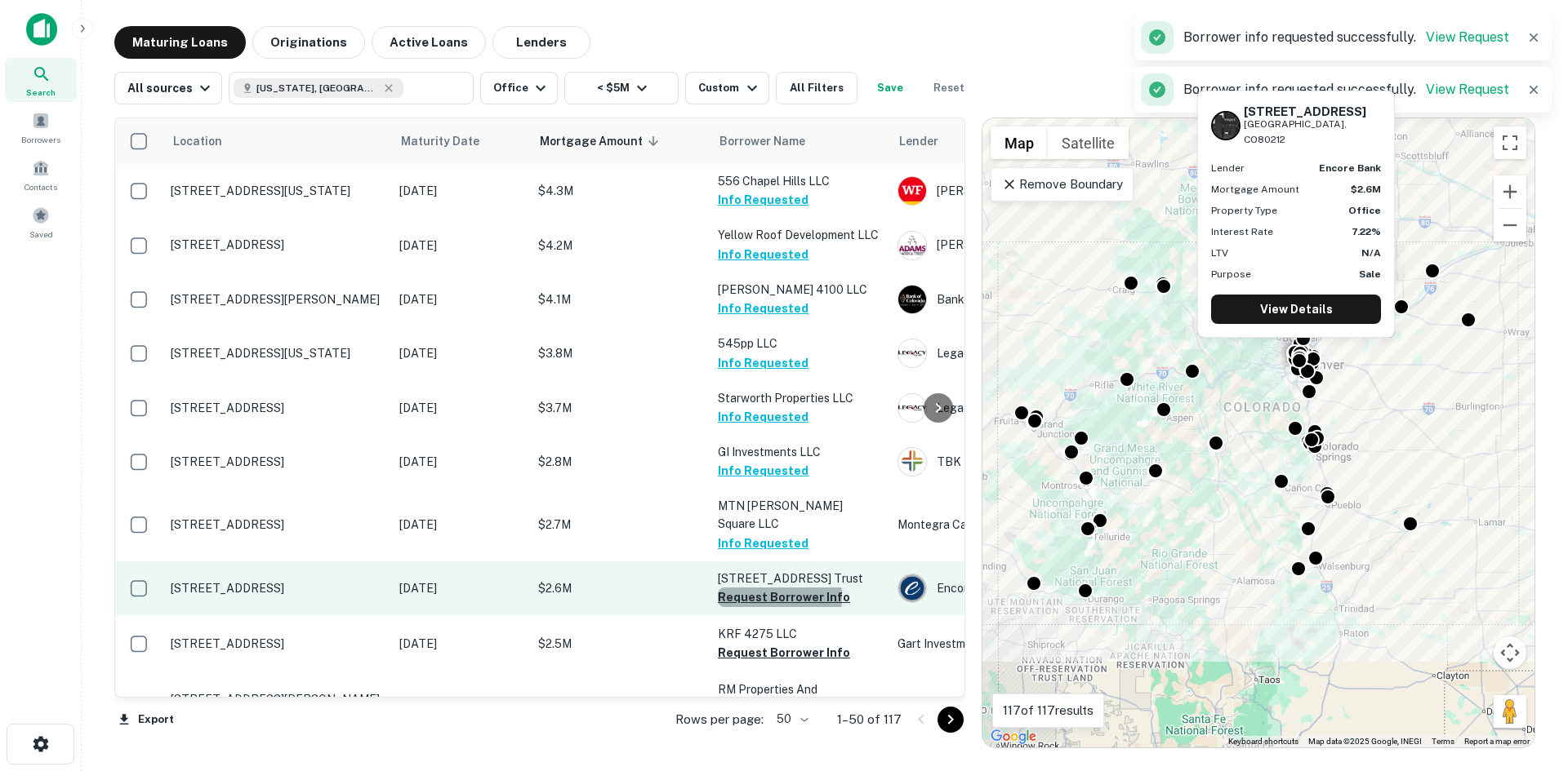
click at [743, 588] on button "Request Borrower Info" at bounding box center [783, 598] width 132 height 20
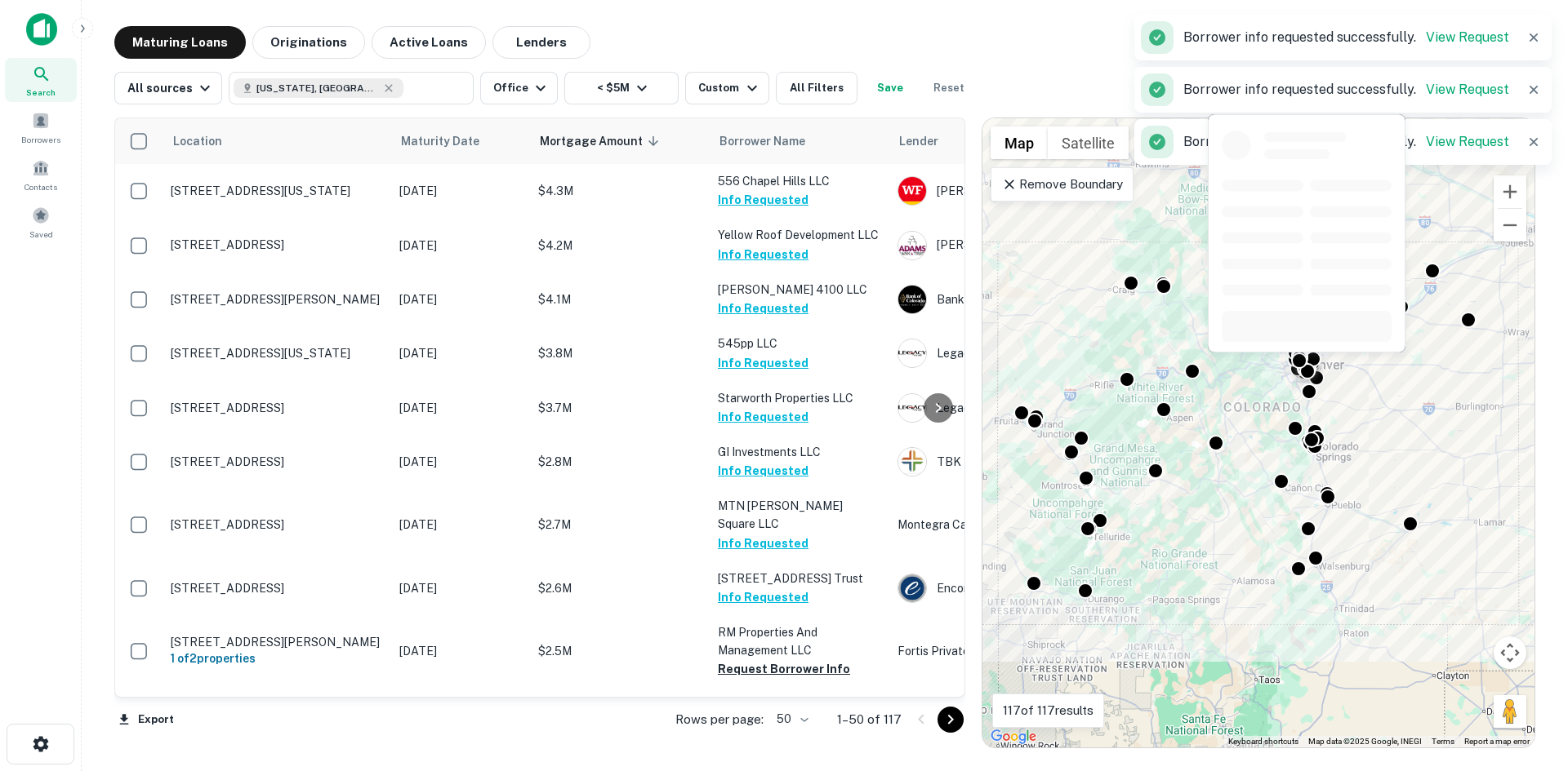
scroll to position [245, 0]
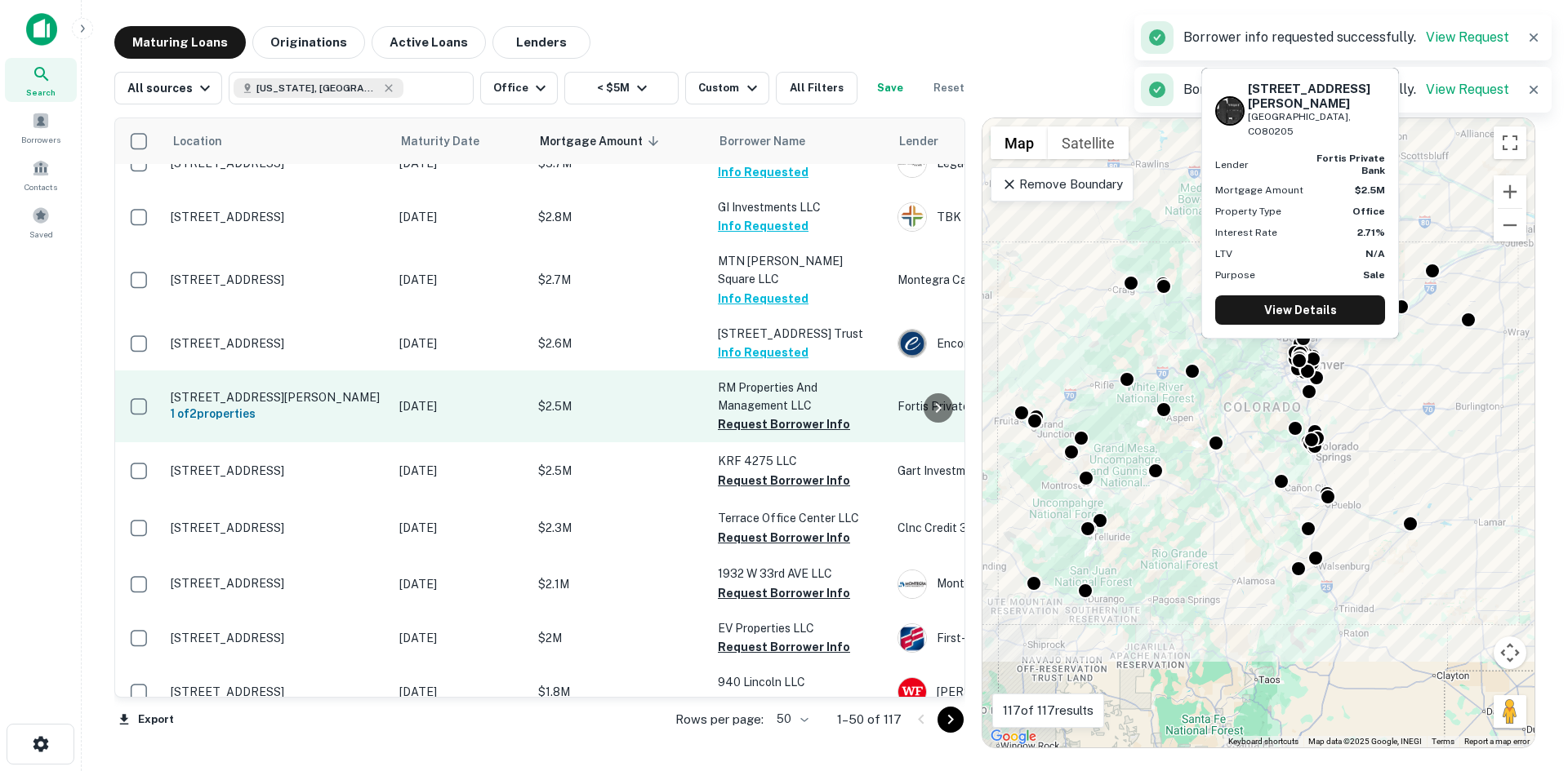
click at [786, 415] on button "Request Borrower Info" at bounding box center [783, 425] width 132 height 20
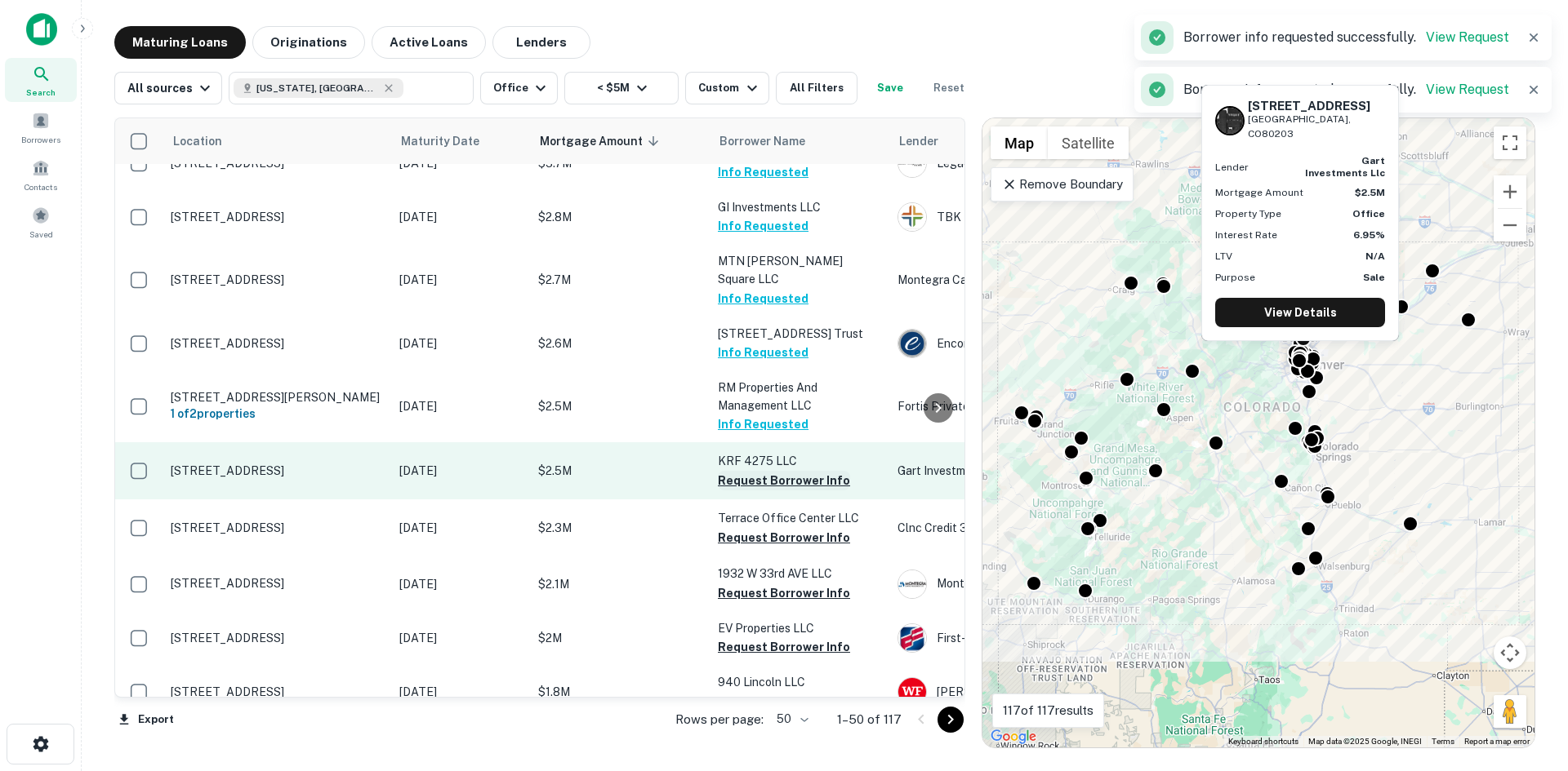
click at [778, 471] on button "Request Borrower Info" at bounding box center [783, 480] width 132 height 20
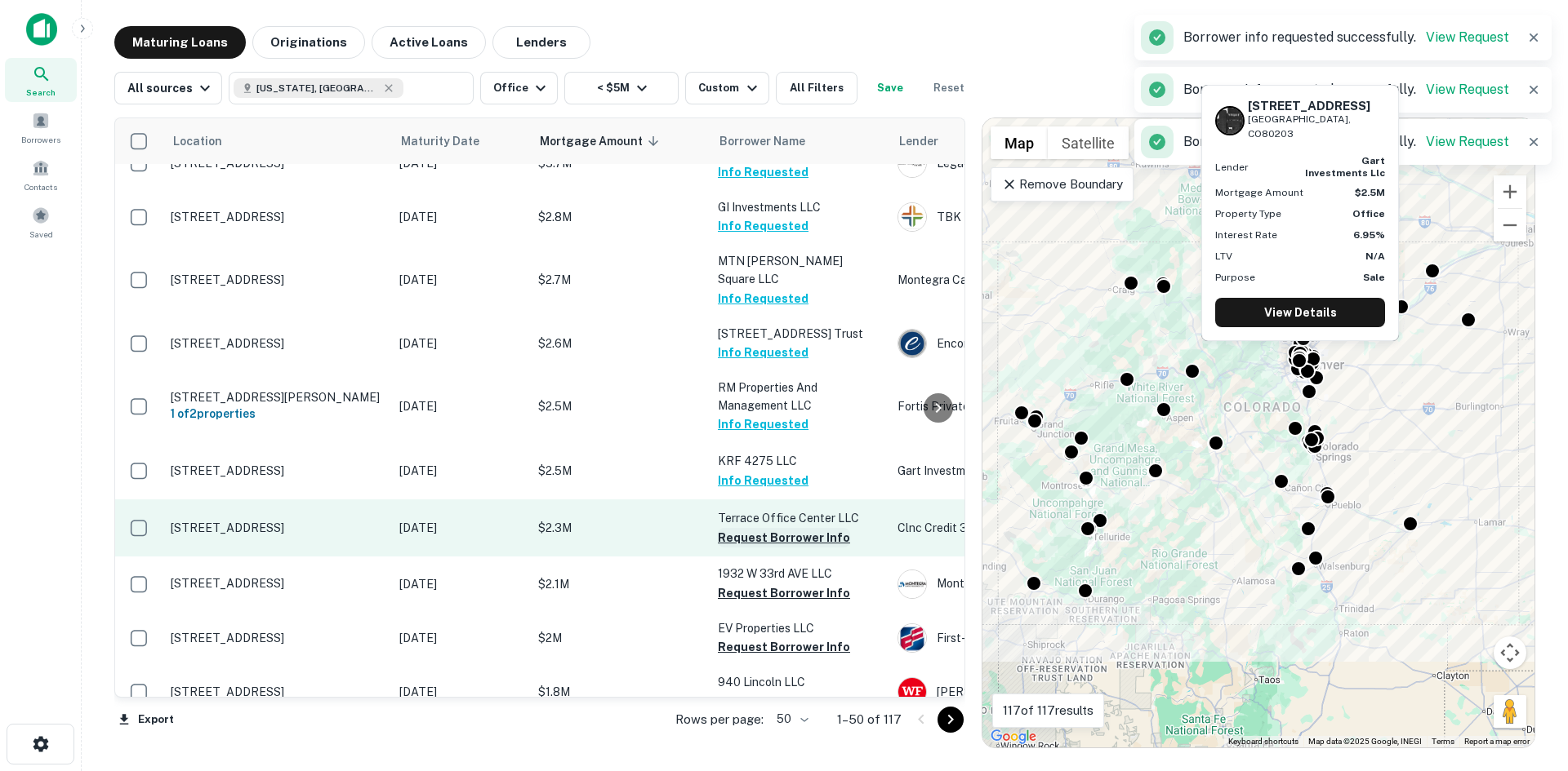
click at [769, 528] on button "Request Borrower Info" at bounding box center [783, 538] width 132 height 20
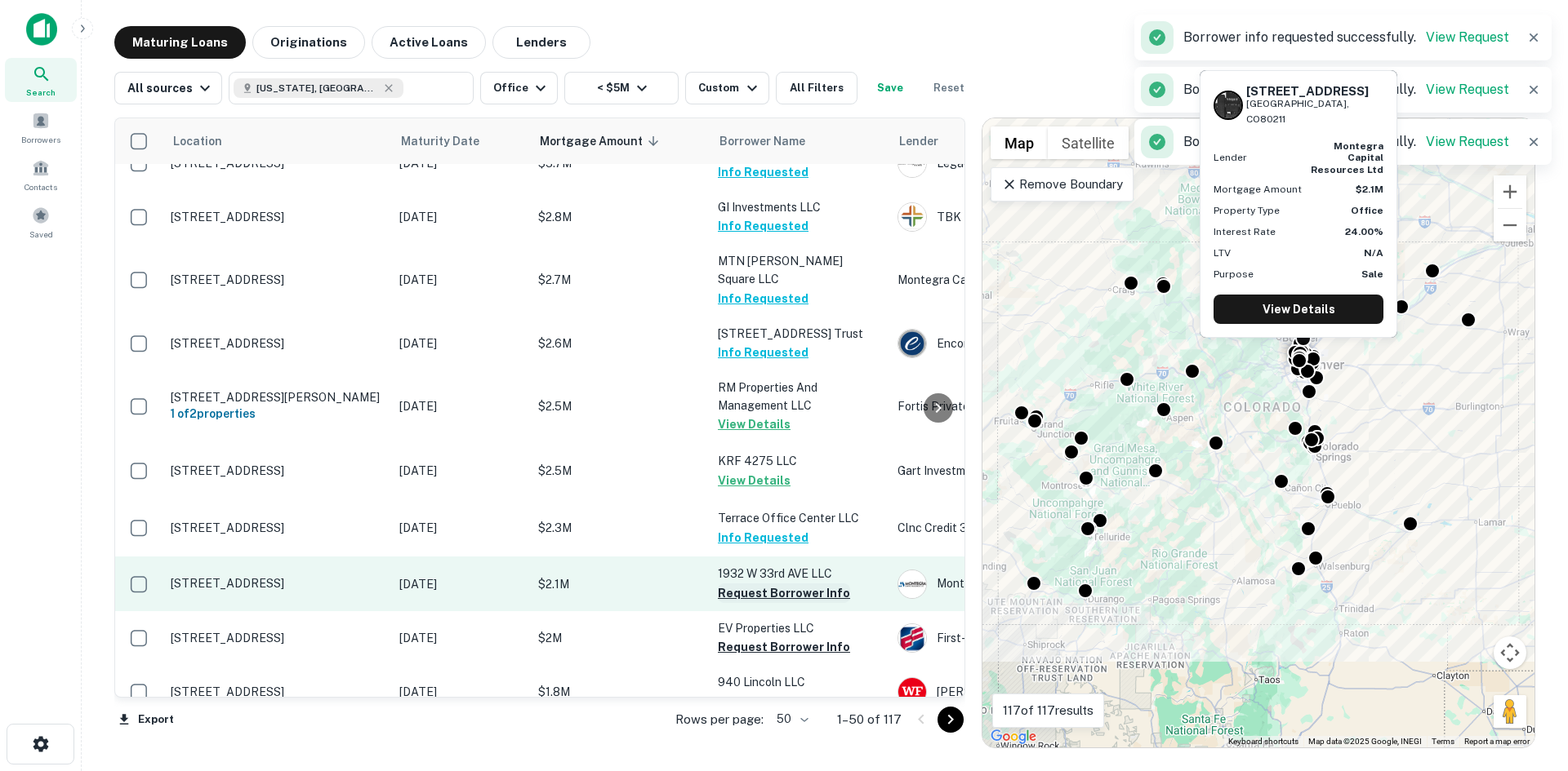
click at [768, 583] on button "Request Borrower Info" at bounding box center [783, 593] width 132 height 20
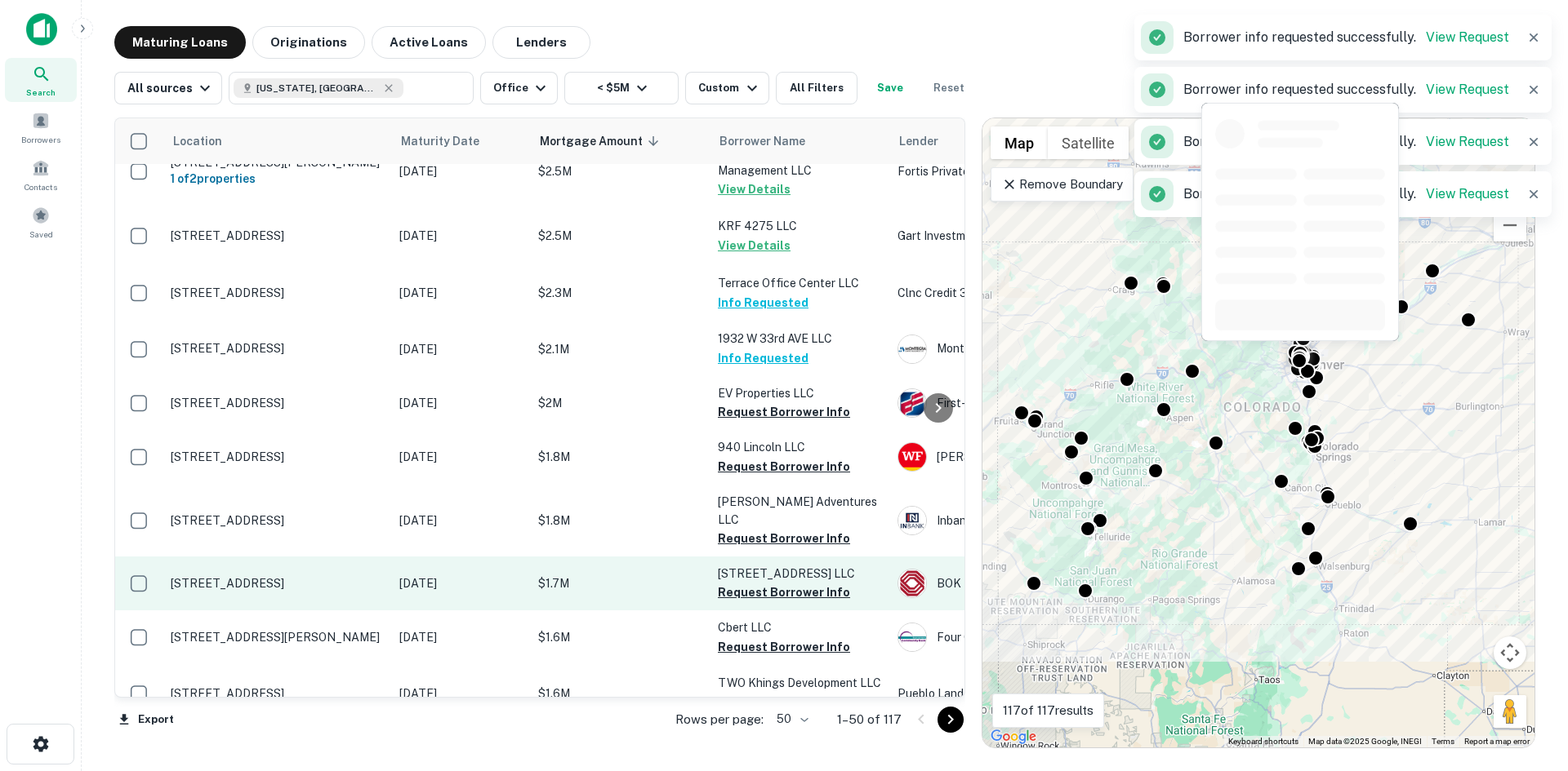
scroll to position [490, 0]
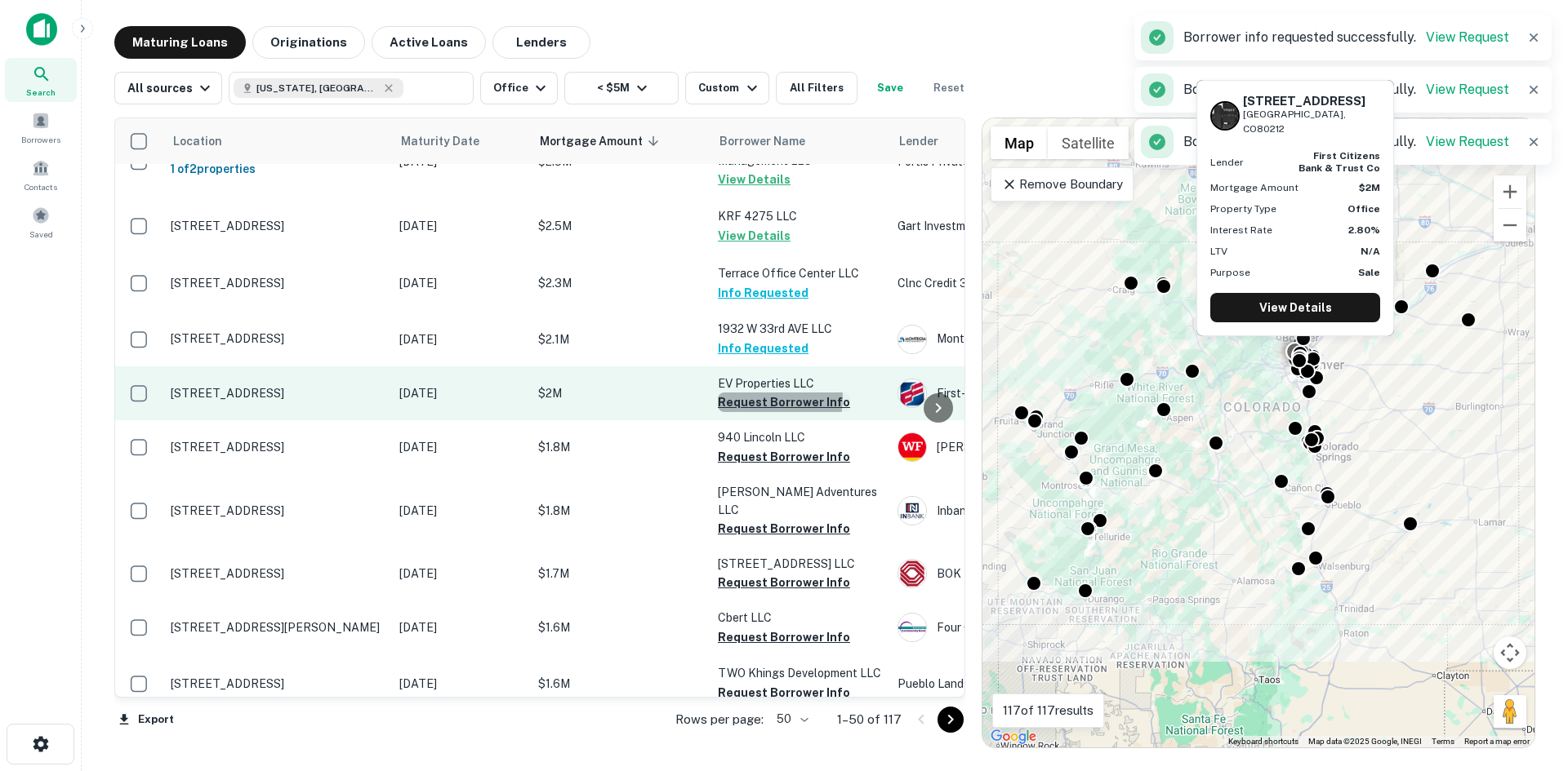
click at [766, 392] on button "Request Borrower Info" at bounding box center [783, 402] width 132 height 20
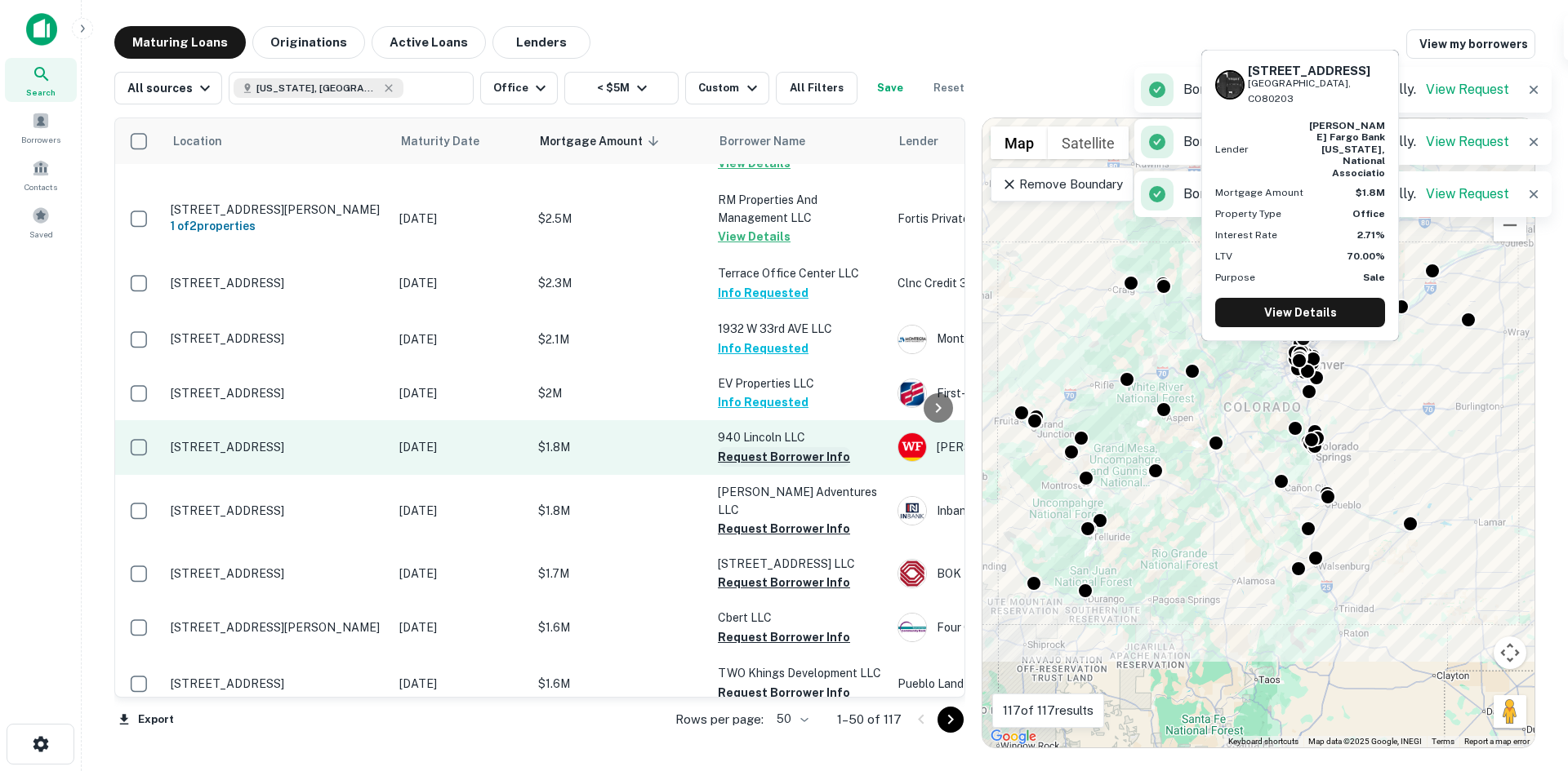
click at [772, 447] on button "Request Borrower Info" at bounding box center [783, 457] width 132 height 20
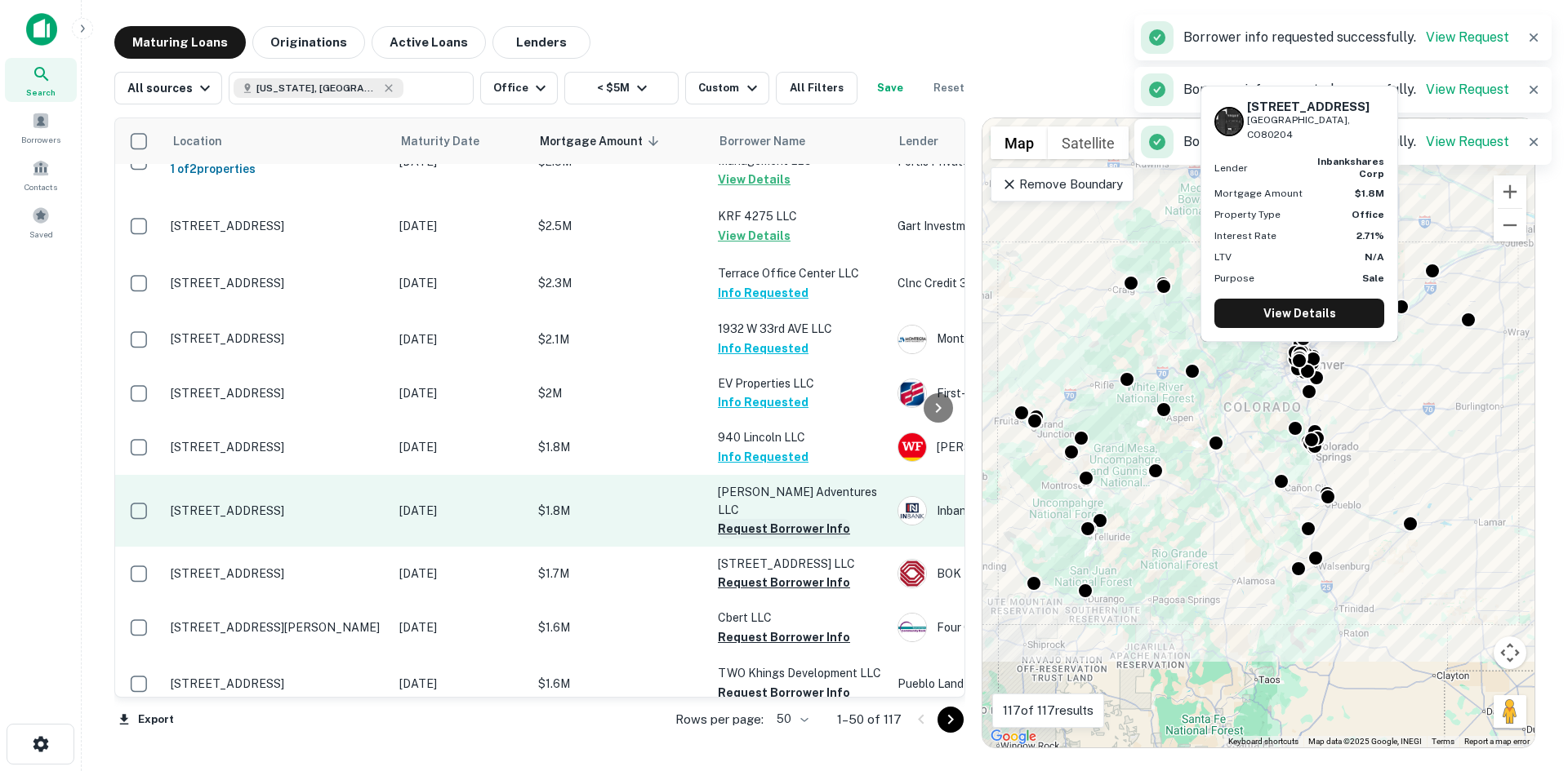
click at [774, 520] on button "Request Borrower Info" at bounding box center [783, 529] width 132 height 20
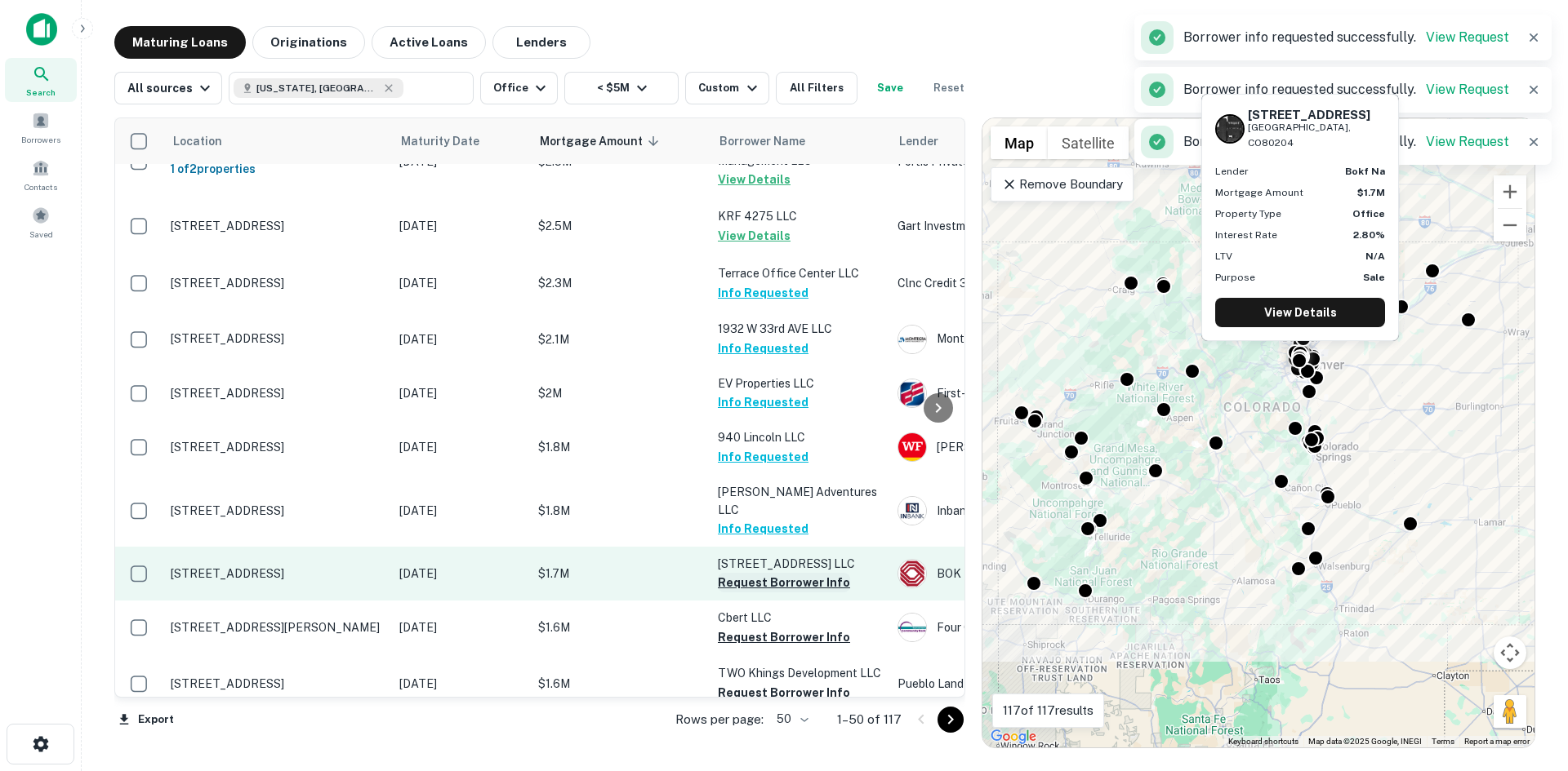
click at [774, 573] on button "Request Borrower Info" at bounding box center [783, 583] width 132 height 20
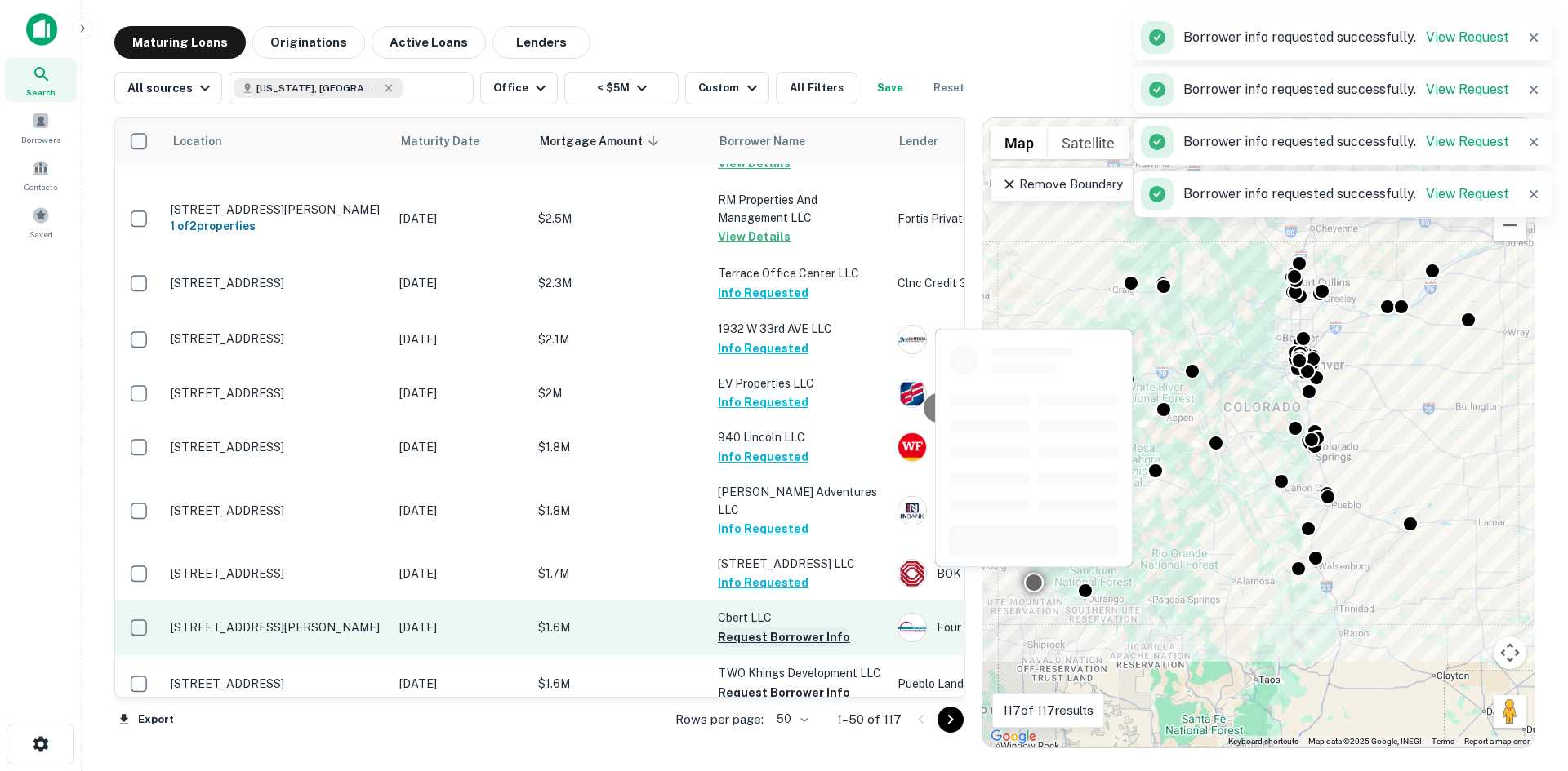
click at [761, 628] on button "Request Borrower Info" at bounding box center [783, 638] width 132 height 20
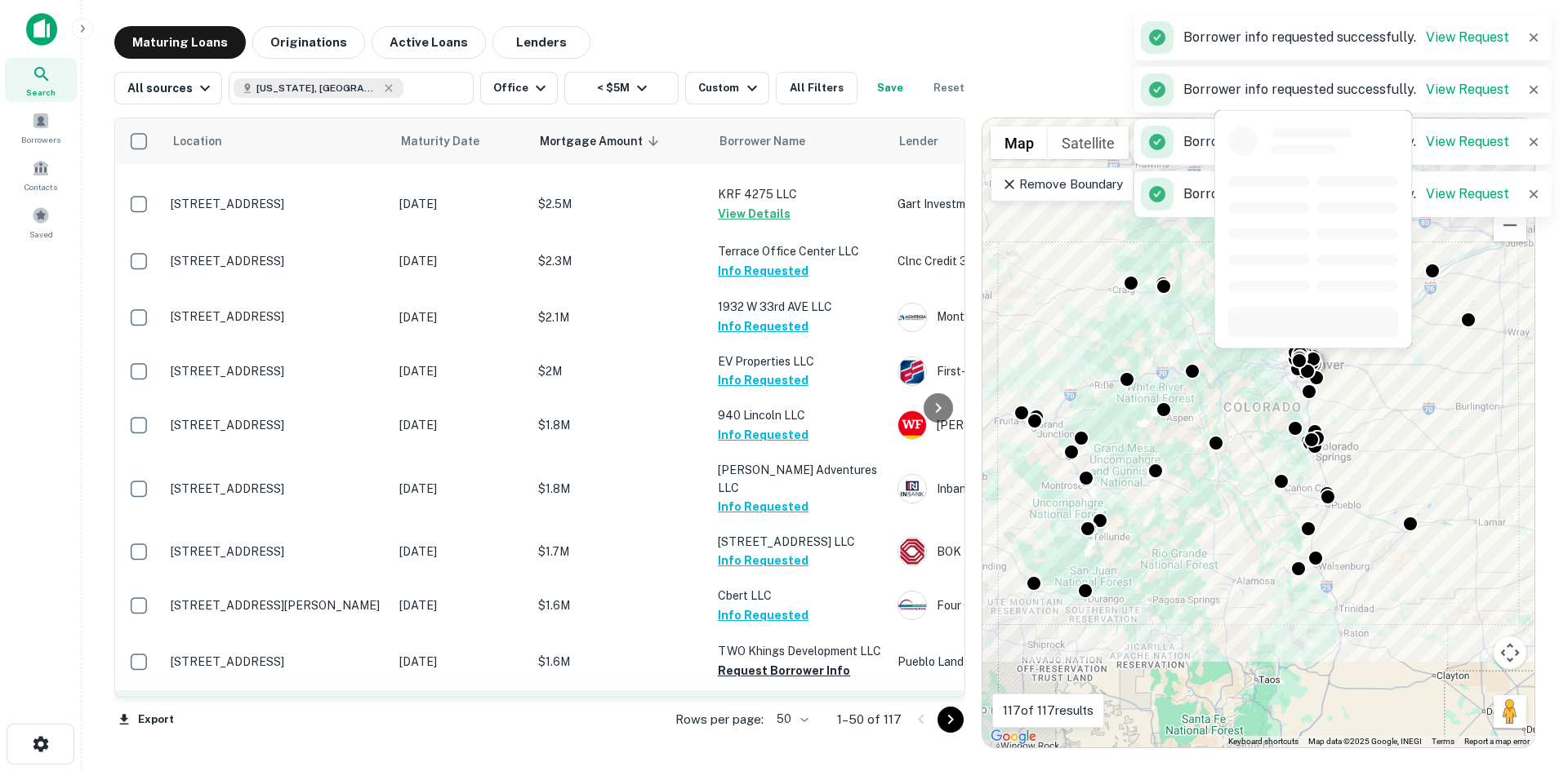
scroll to position [735, 0]
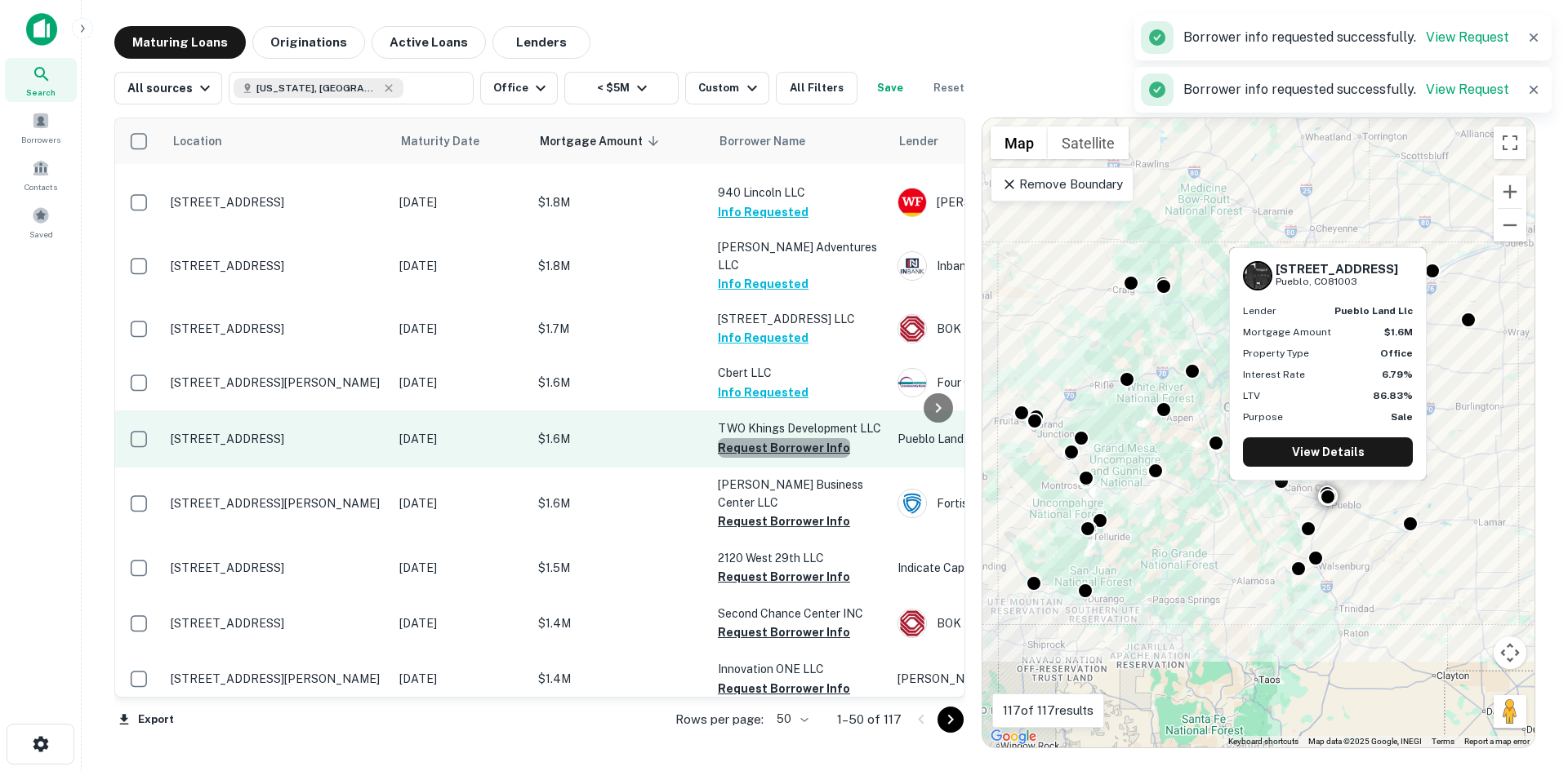
click at [784, 438] on button "Request Borrower Info" at bounding box center [783, 448] width 132 height 20
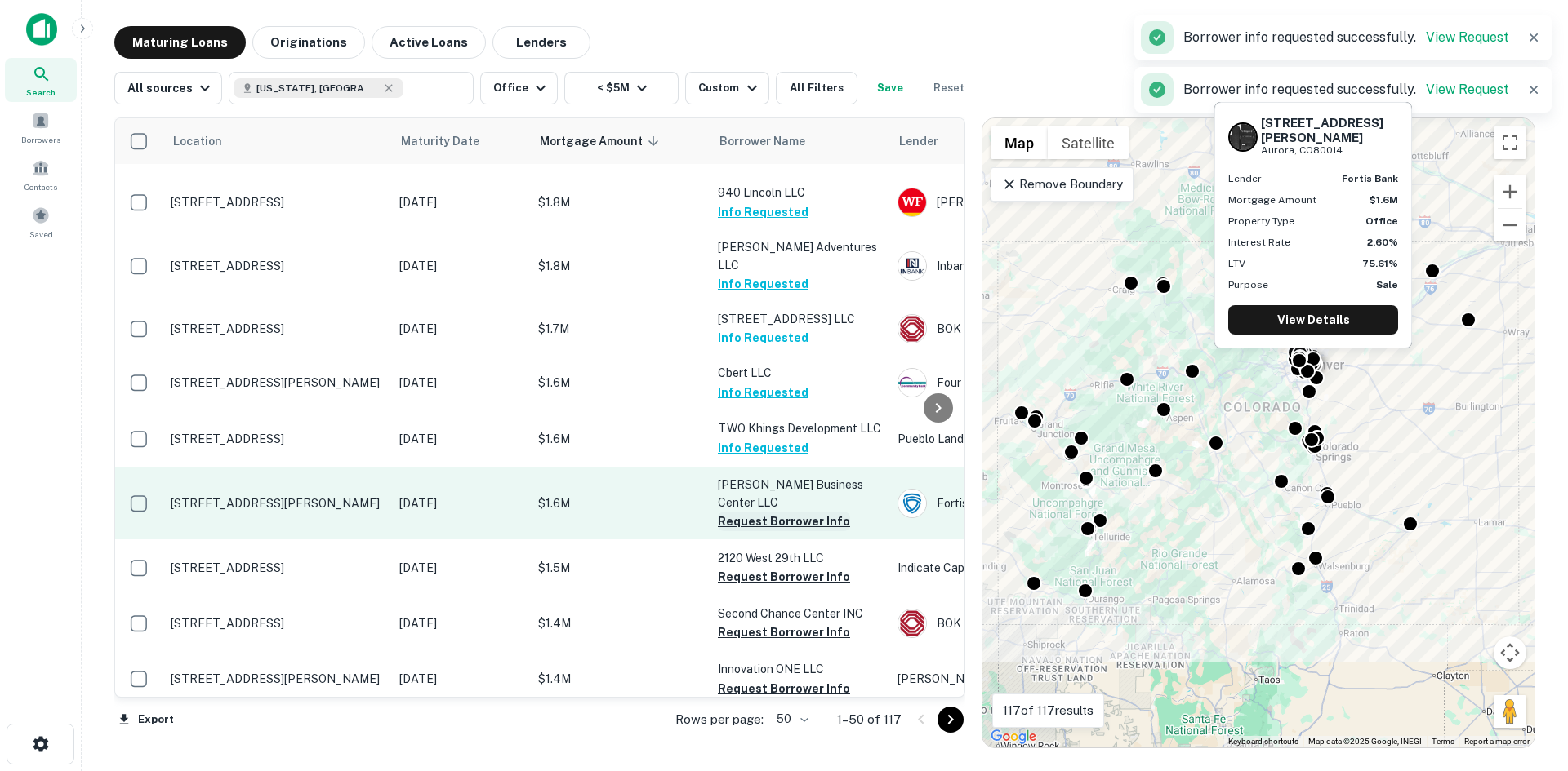
click at [773, 512] on button "Request Borrower Info" at bounding box center [783, 522] width 132 height 20
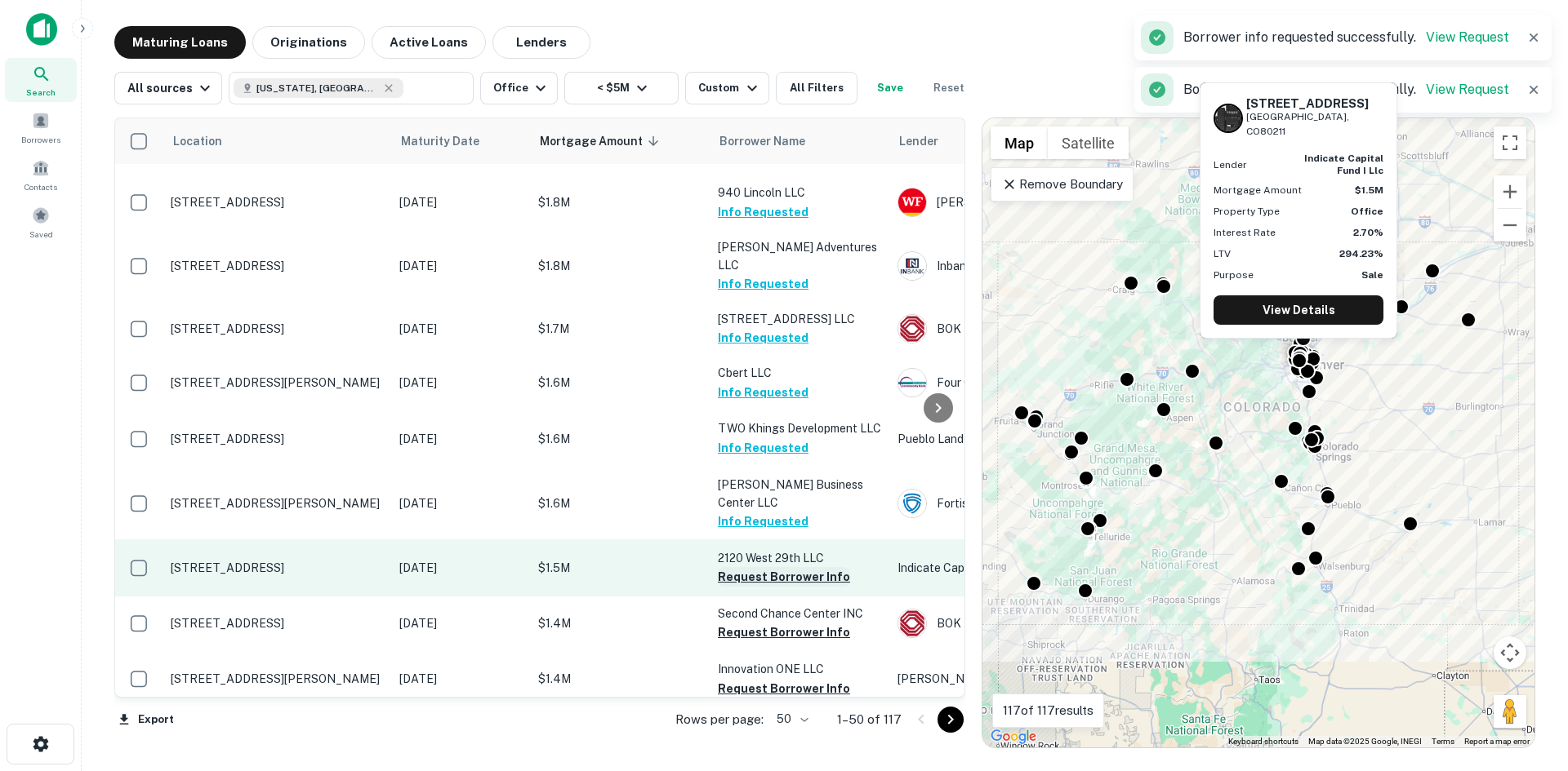
click at [770, 567] on button "Request Borrower Info" at bounding box center [783, 577] width 132 height 20
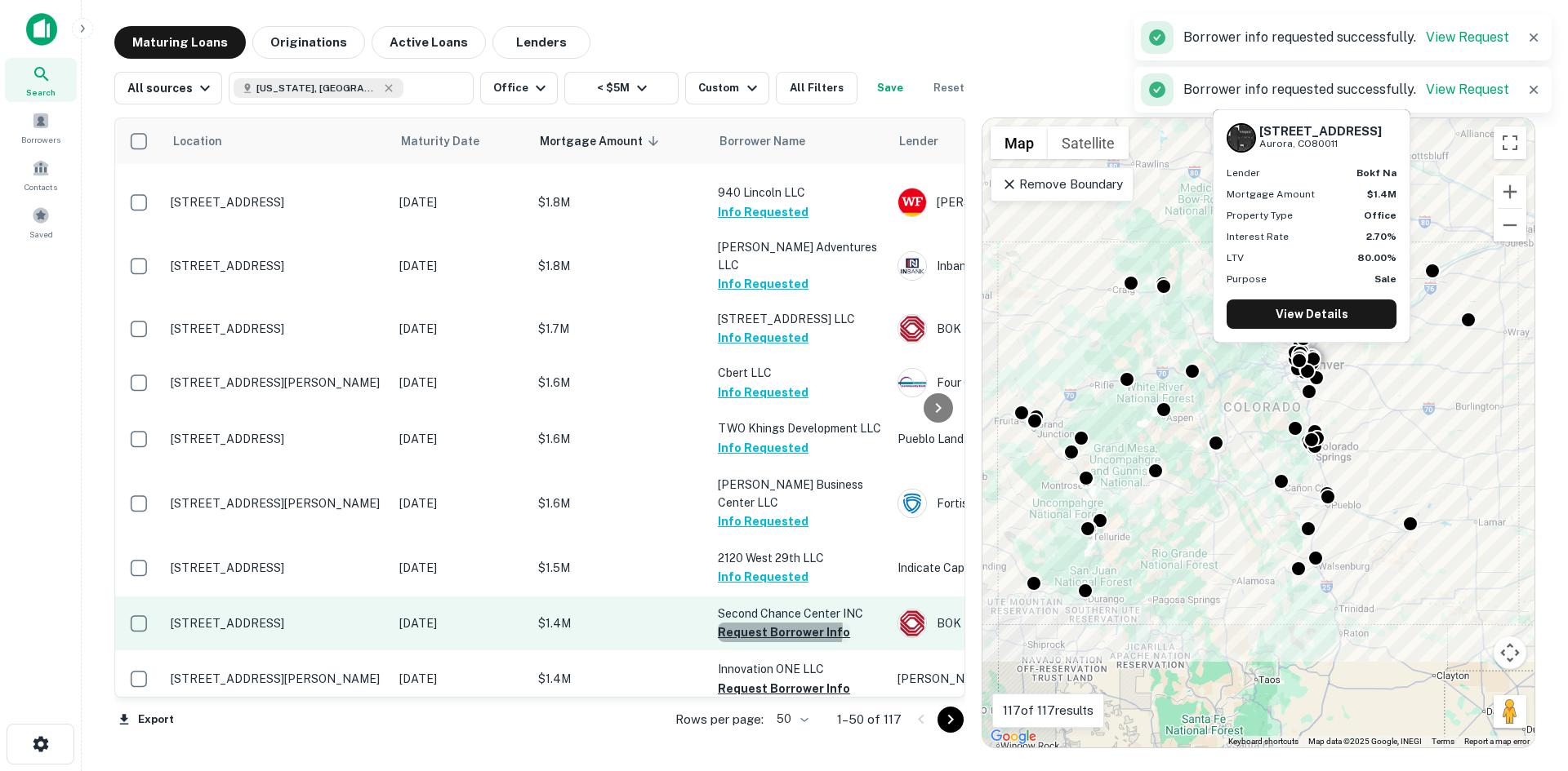
click at [771, 623] on button "Request Borrower Info" at bounding box center [783, 633] width 132 height 20
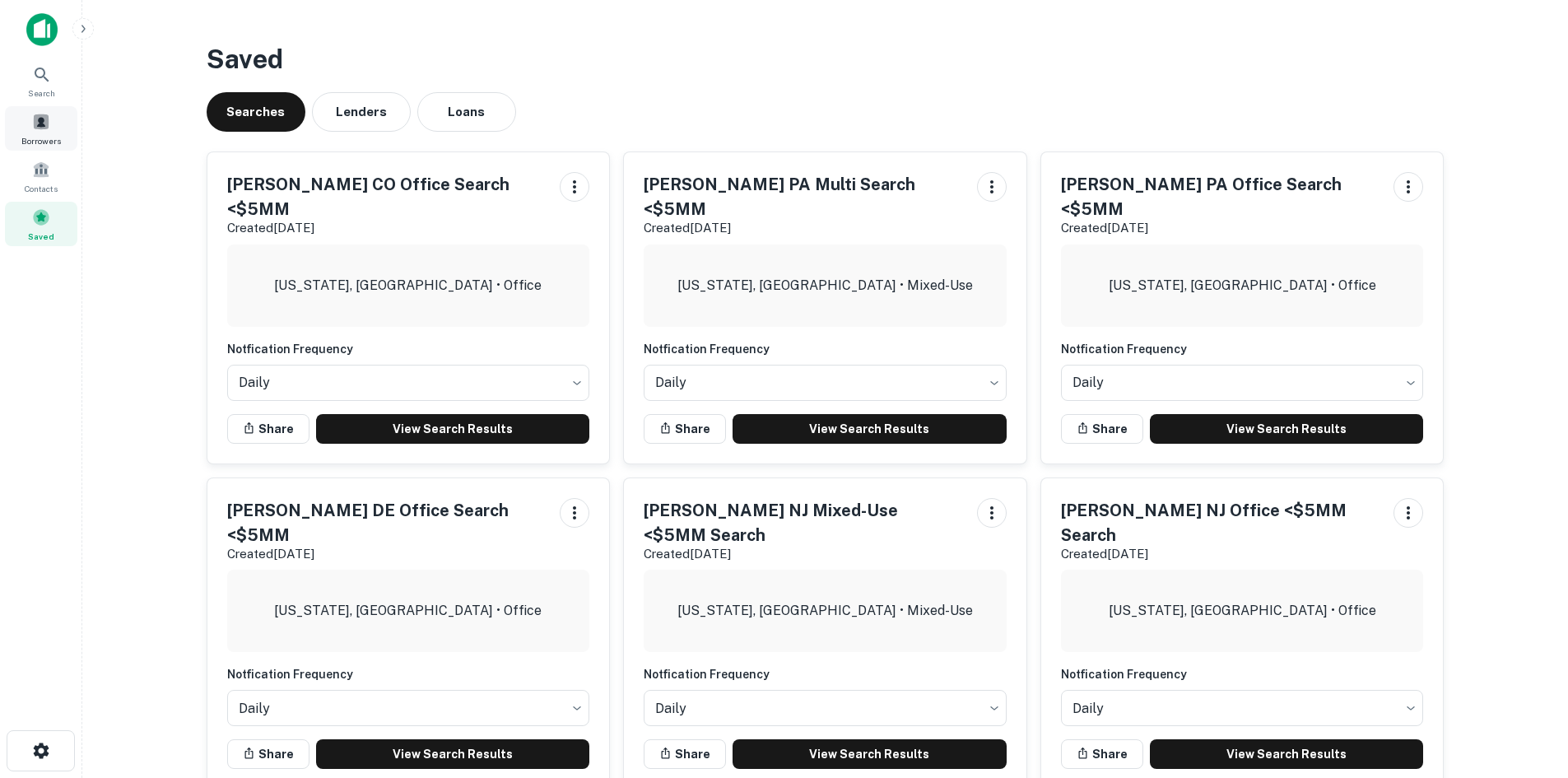
click at [40, 132] on div "Borrowers" at bounding box center [40, 128] width 72 height 44
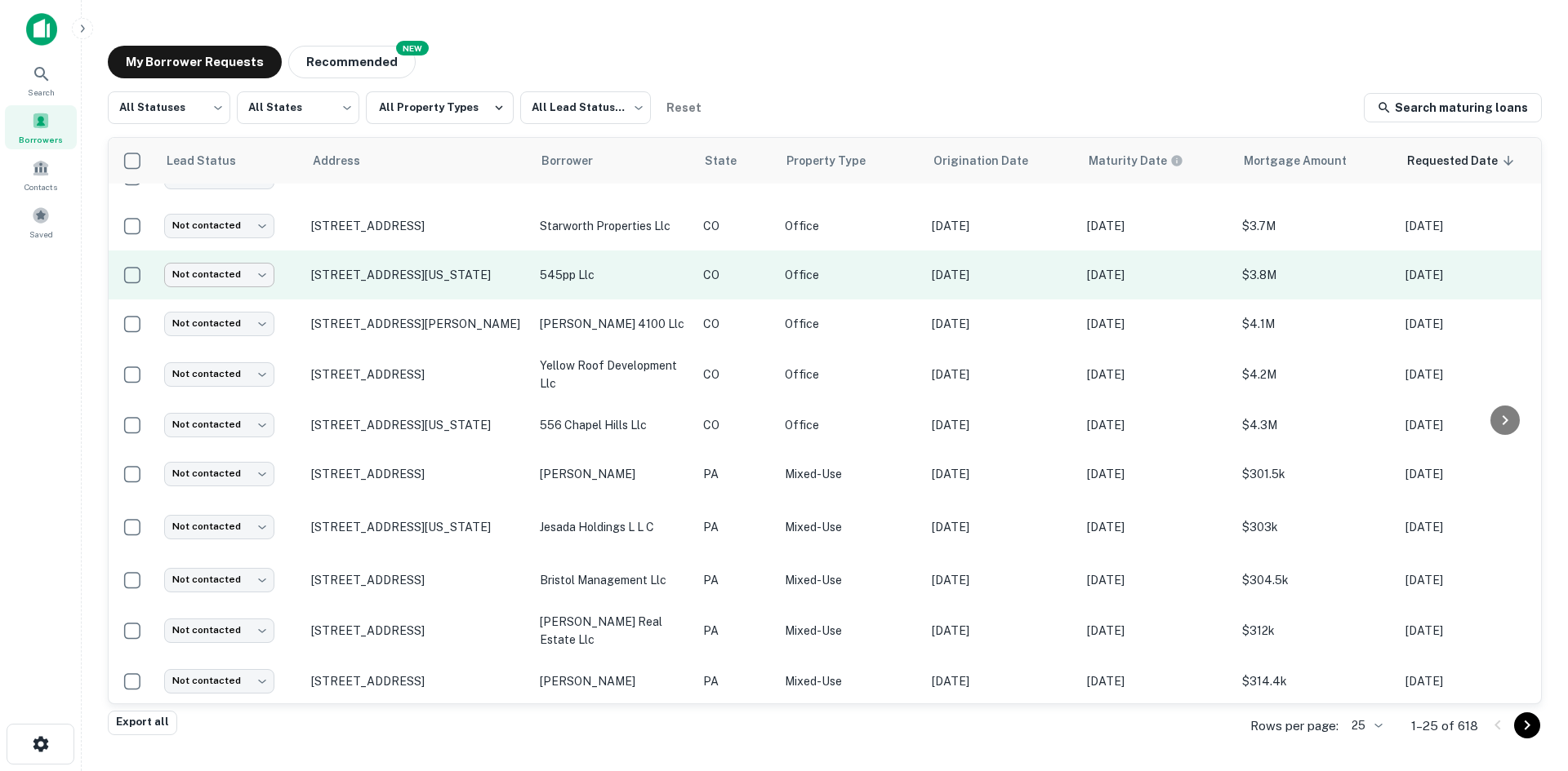
scroll to position [798, 0]
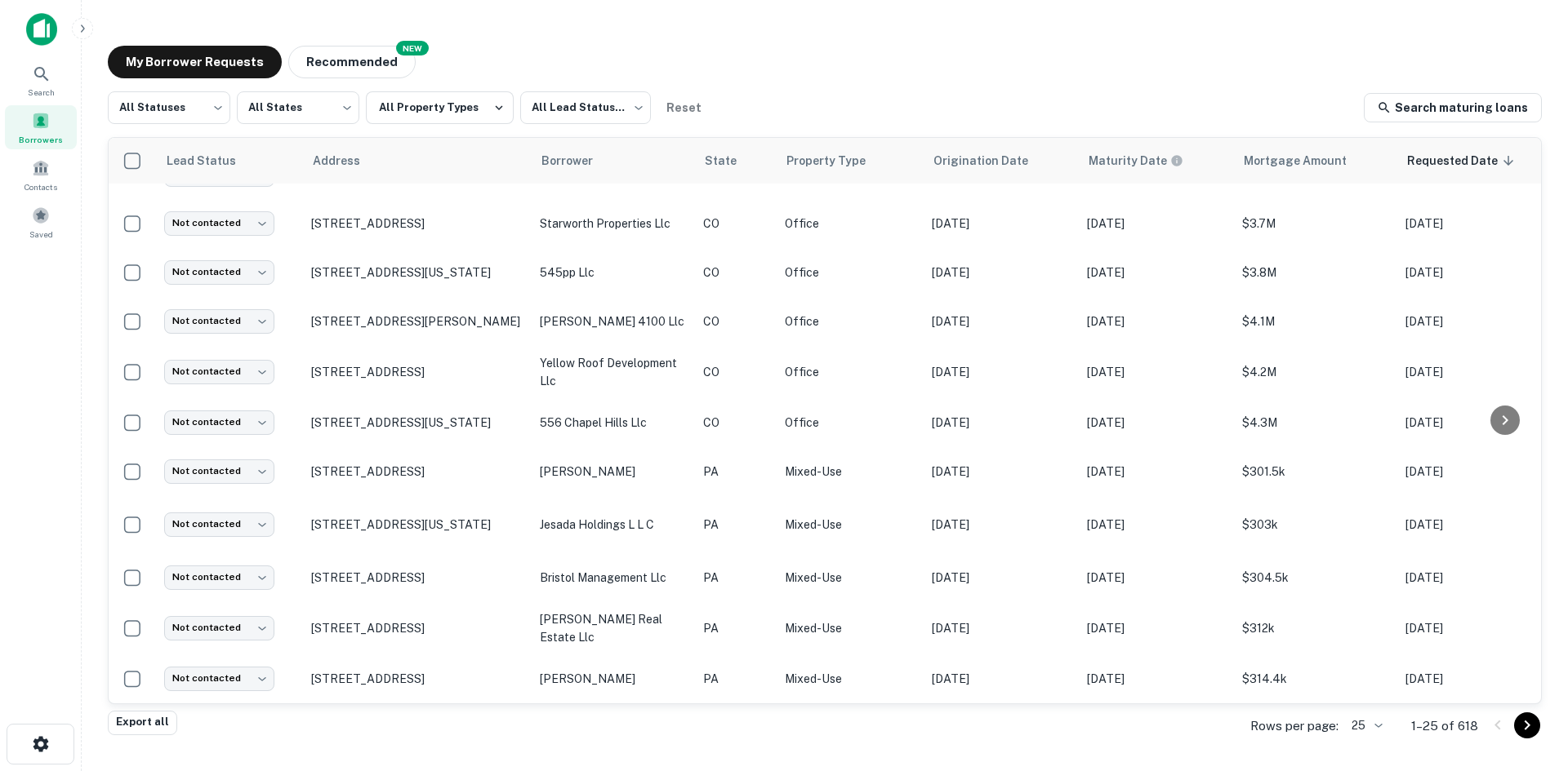
click at [1361, 725] on body "Search Borrowers Contacts Saved My Borrower Requests NEW Recommended All Status…" at bounding box center [784, 386] width 1568 height 771
click at [1358, 642] on li "100" at bounding box center [1366, 649] width 56 height 29
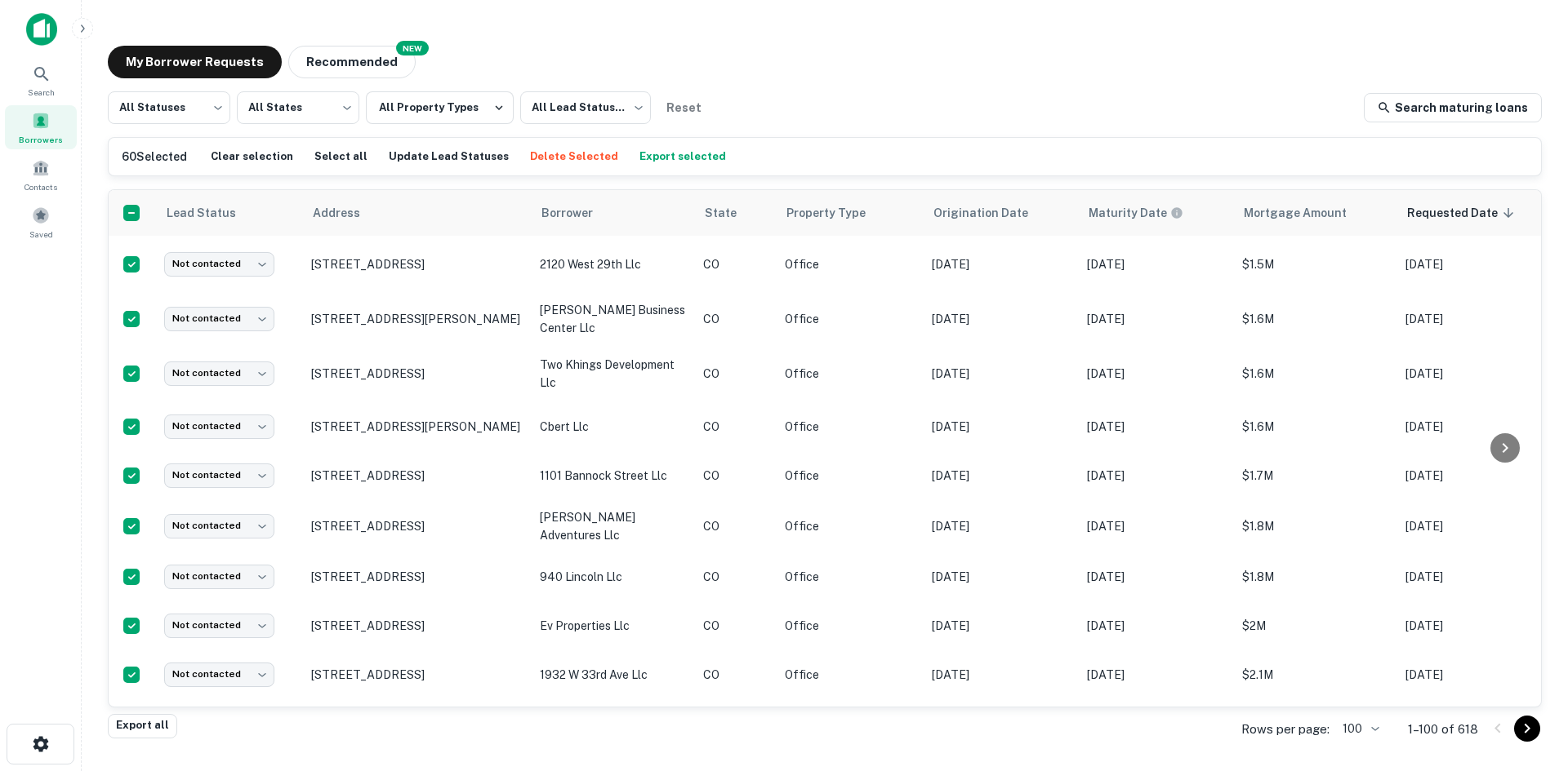
click at [643, 156] on button "Export selected" at bounding box center [682, 157] width 95 height 24
